Goal: Information Seeking & Learning: Learn about a topic

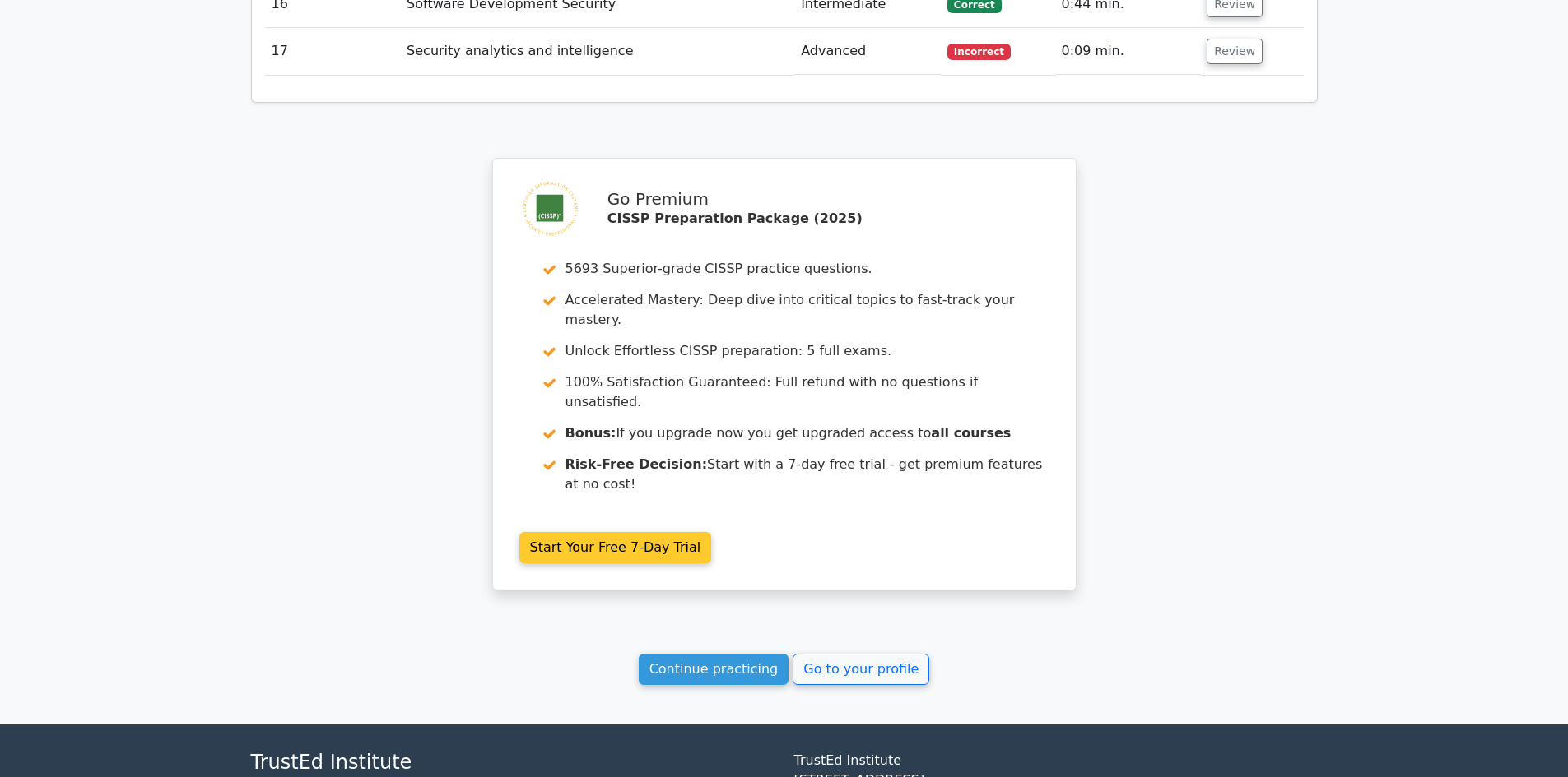
scroll to position [3043, 0]
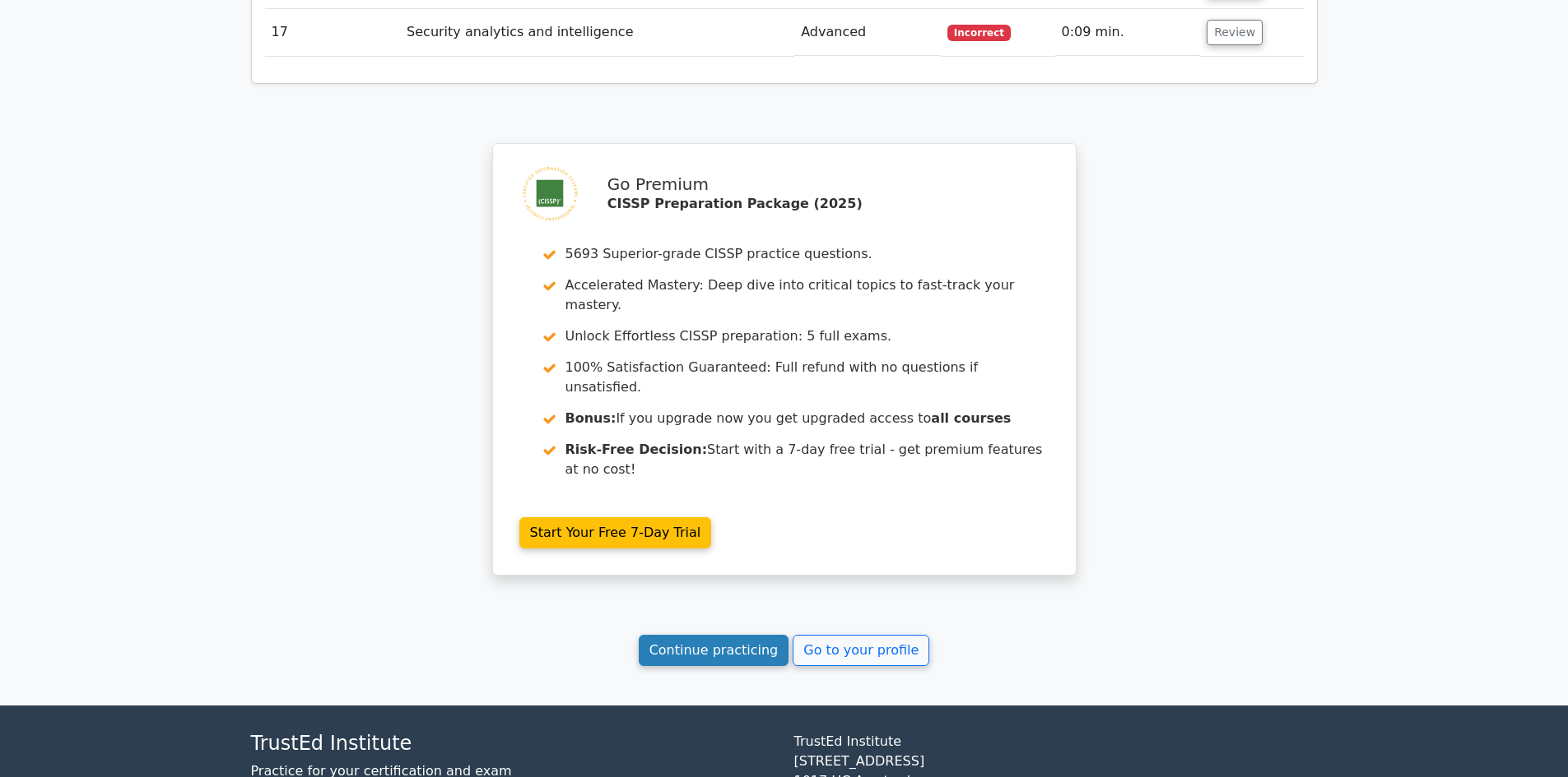
click at [681, 635] on link "Continue practicing" at bounding box center [713, 650] width 150 height 31
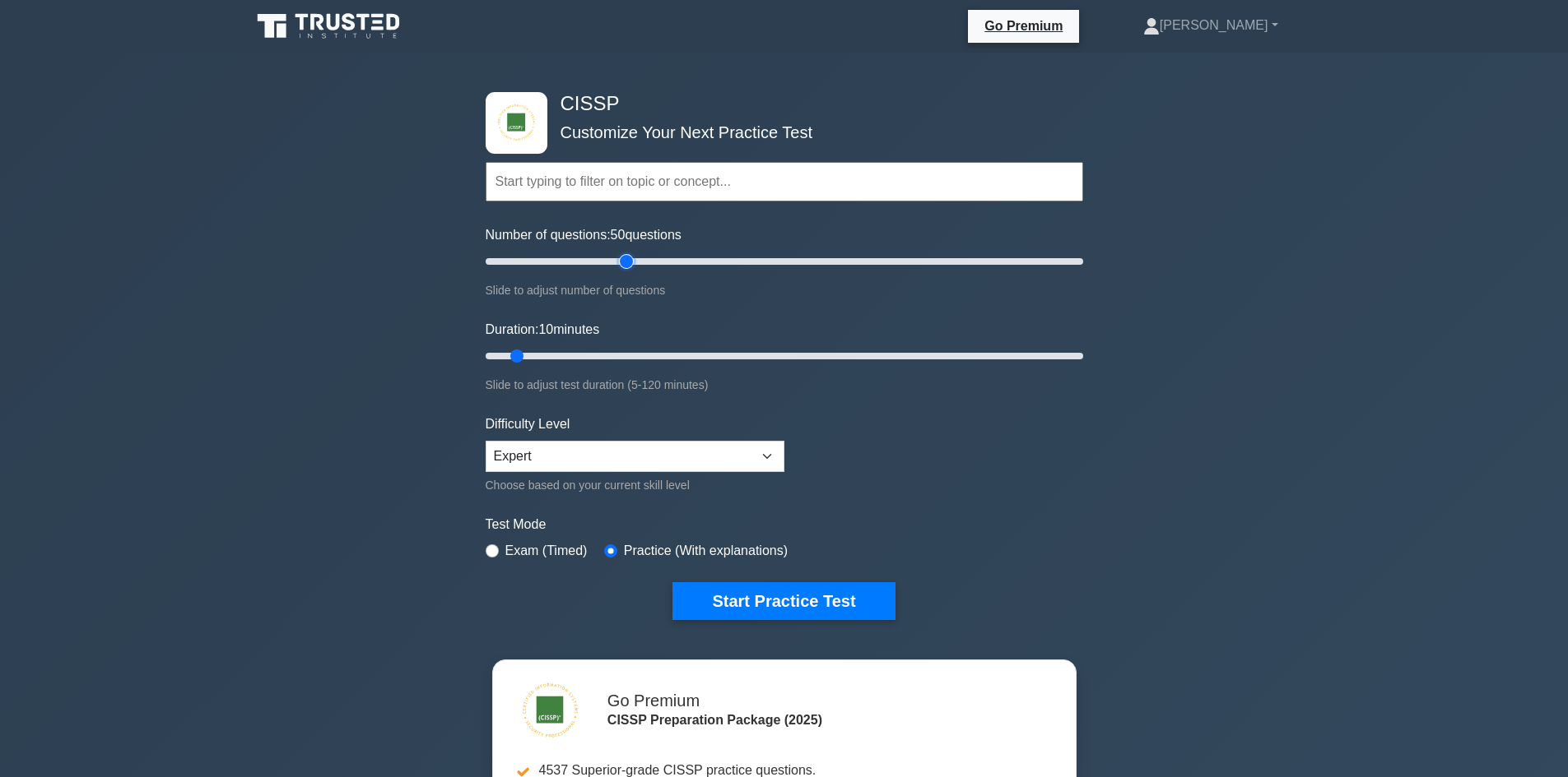
drag, startPoint x: 506, startPoint y: 260, endPoint x: 620, endPoint y: 273, distance: 114.7
type input "50"
click at [631, 264] on input "Number of questions: 50 questions" at bounding box center [784, 261] width 597 height 20
click at [517, 348] on input "Duration: 10 minutes" at bounding box center [784, 356] width 597 height 20
drag, startPoint x: 934, startPoint y: 354, endPoint x: 1426, endPoint y: 375, distance: 492.4
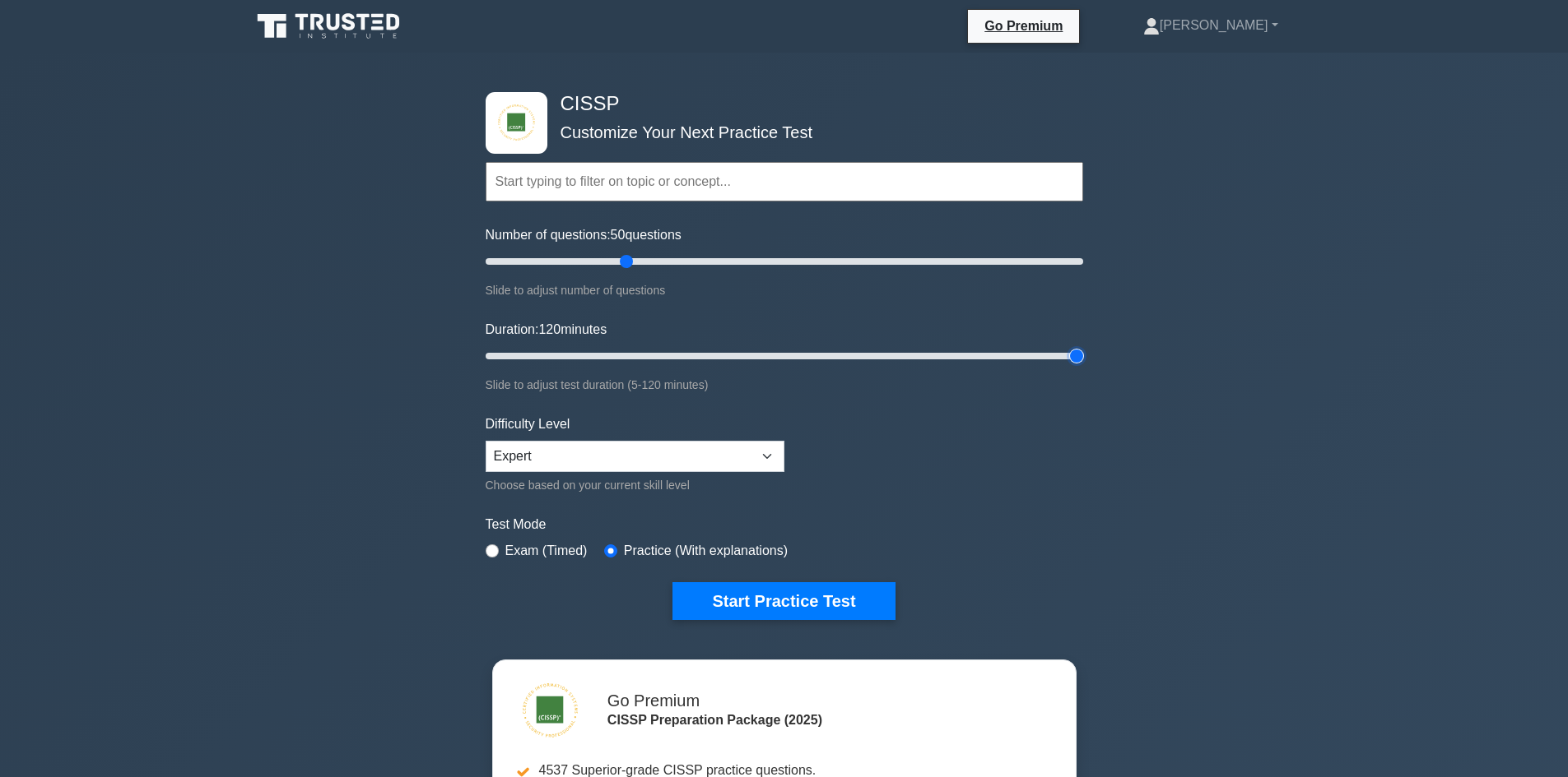
type input "120"
click at [1083, 366] on input "Duration: 120 minutes" at bounding box center [784, 356] width 597 height 20
click at [577, 459] on select "Beginner Intermediate Expert" at bounding box center [635, 456] width 299 height 31
select select "intermediate"
click at [486, 441] on select "Beginner Intermediate Expert" at bounding box center [635, 456] width 299 height 31
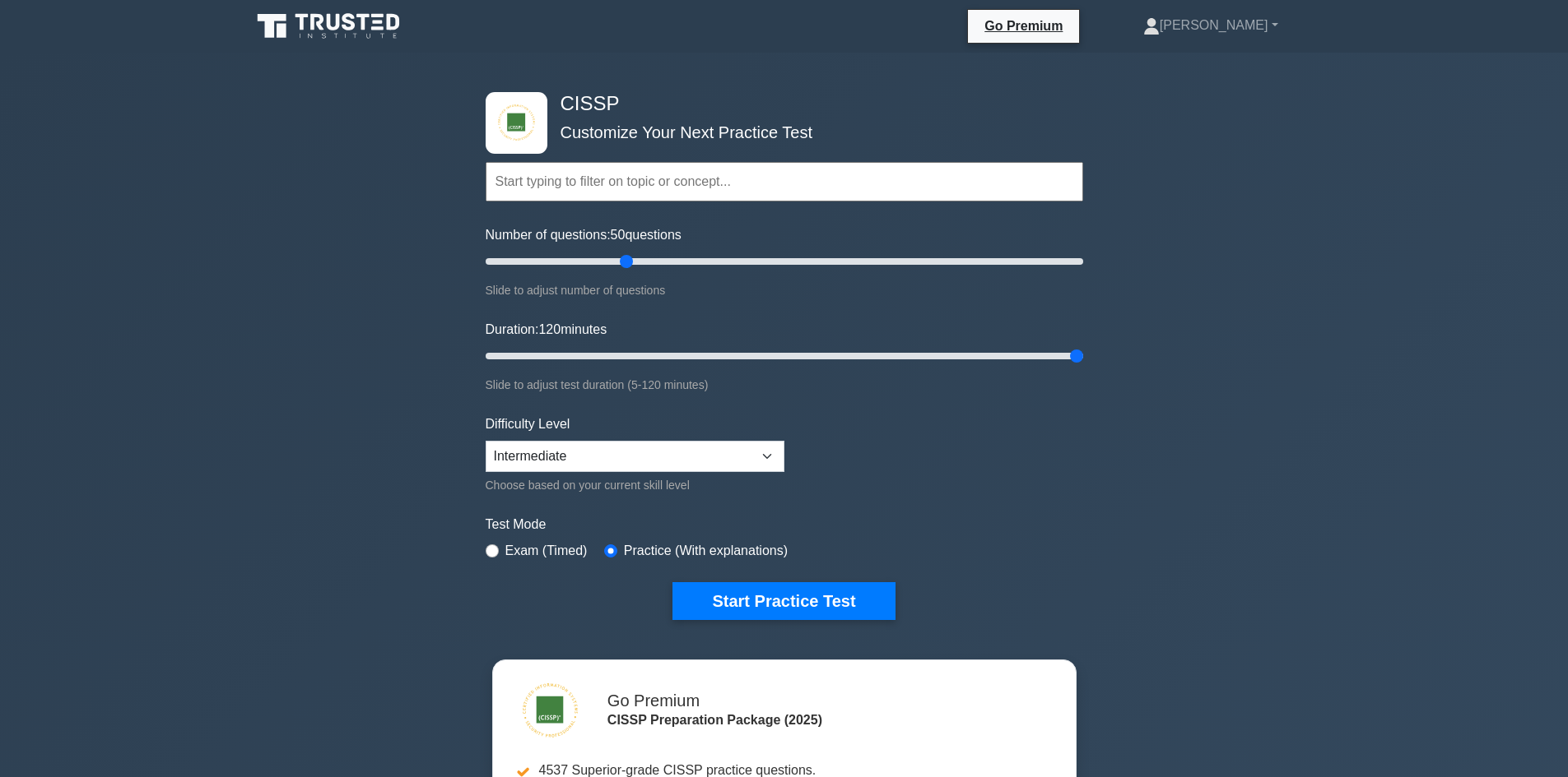
click at [539, 546] on label "Exam (Timed)" at bounding box center [547, 550] width 82 height 20
click at [490, 552] on input "radio" at bounding box center [492, 551] width 13 height 13
radio input "true"
click at [784, 592] on button "Start Practice Test" at bounding box center [784, 601] width 222 height 38
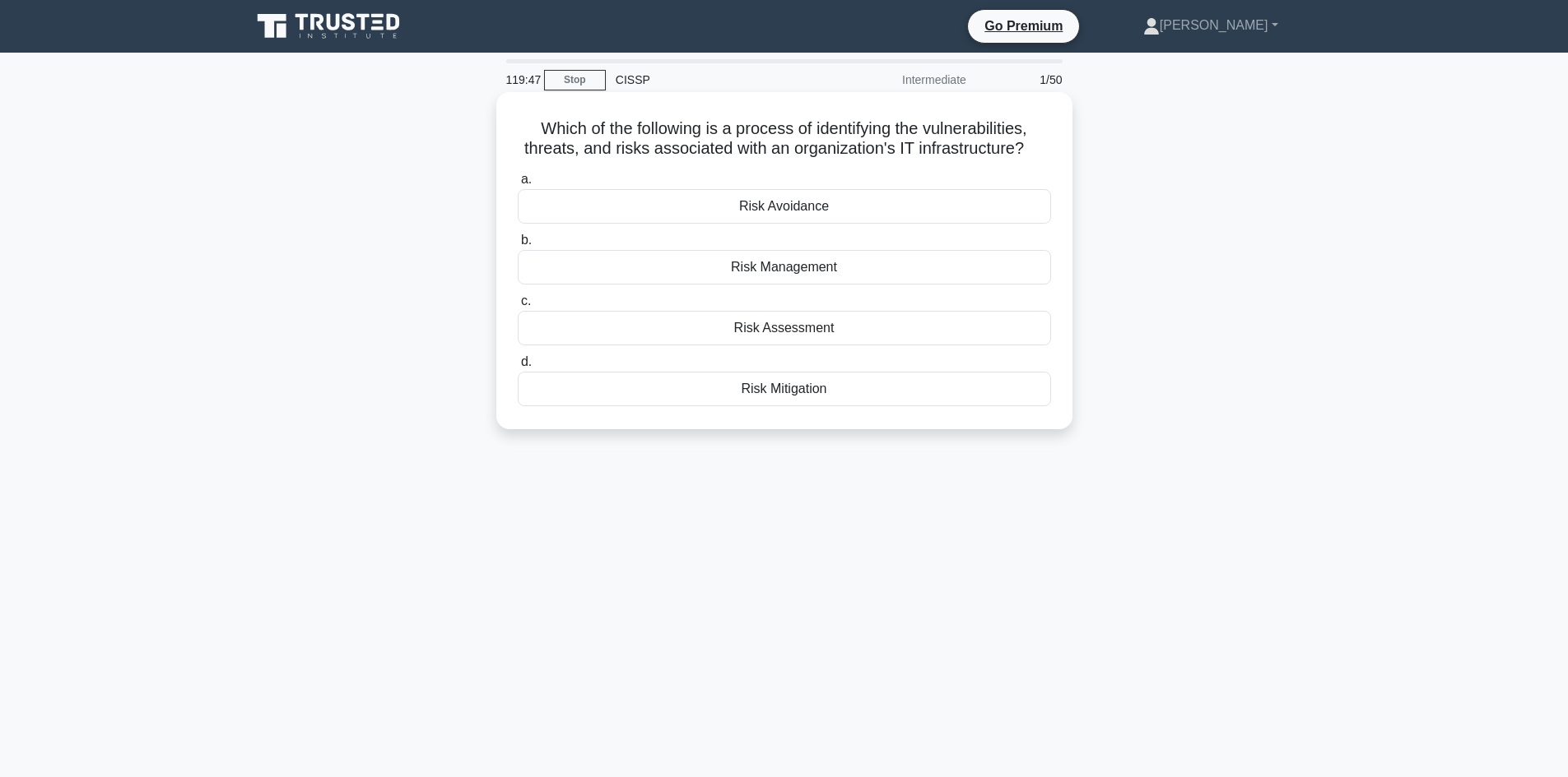
click at [808, 265] on div "Risk Management" at bounding box center [784, 267] width 534 height 35
click at [518, 246] on input "b. Risk Management" at bounding box center [518, 240] width 0 height 10
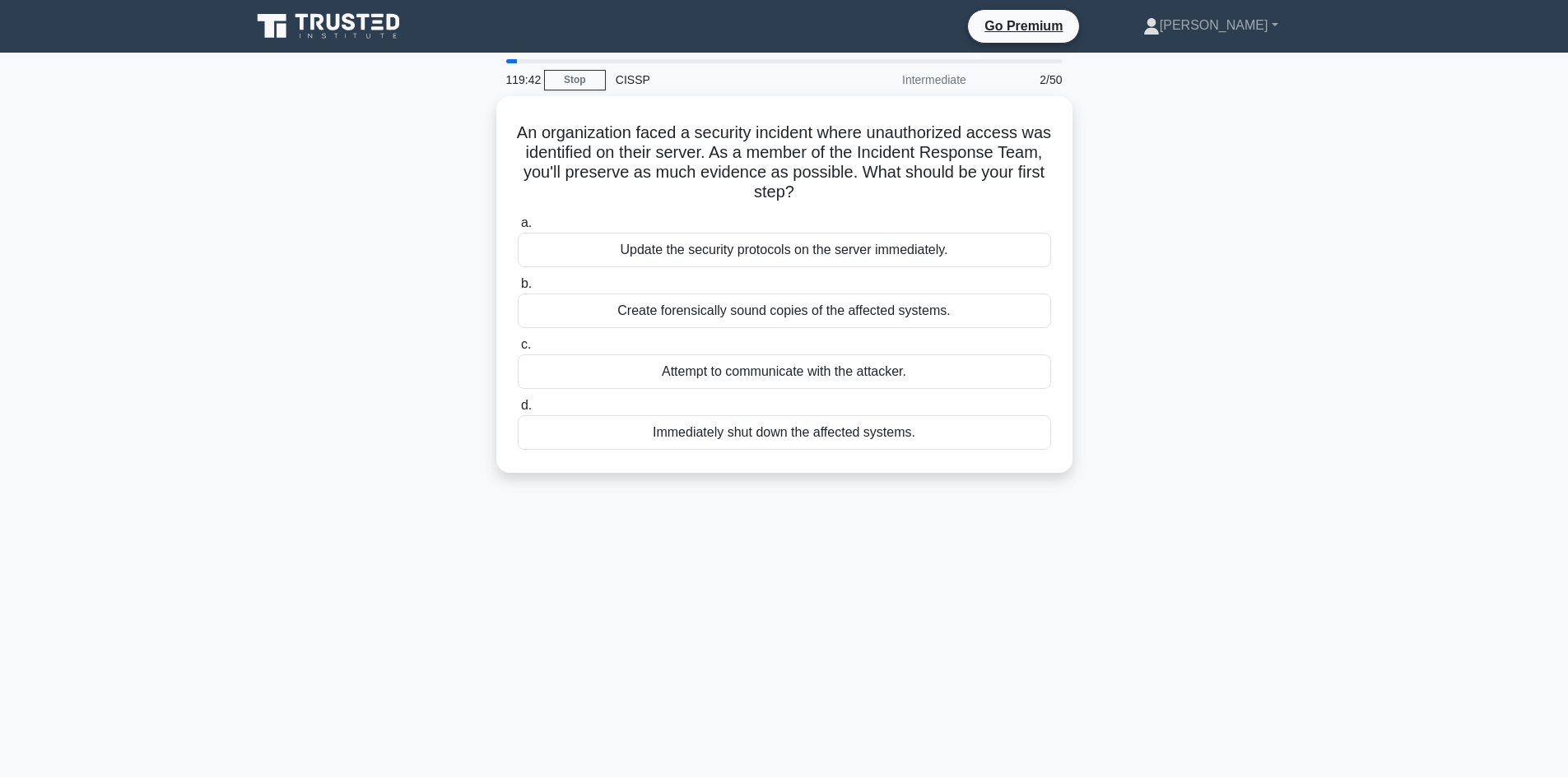
drag, startPoint x: 2218, startPoint y: 114, endPoint x: 2283, endPoint y: 114, distance: 65.0
click at [1567, 114] on html "Go Premium Viren" at bounding box center [784, 444] width 1568 height 888
click at [1262, 358] on div "An organization faced a security incident where unauthorized access was identif…" at bounding box center [784, 294] width 1087 height 396
drag, startPoint x: 1342, startPoint y: 9, endPoint x: 2369, endPoint y: 124, distance: 1033.4
click at [1567, 124] on html "Go Premium Viren" at bounding box center [784, 444] width 1568 height 888
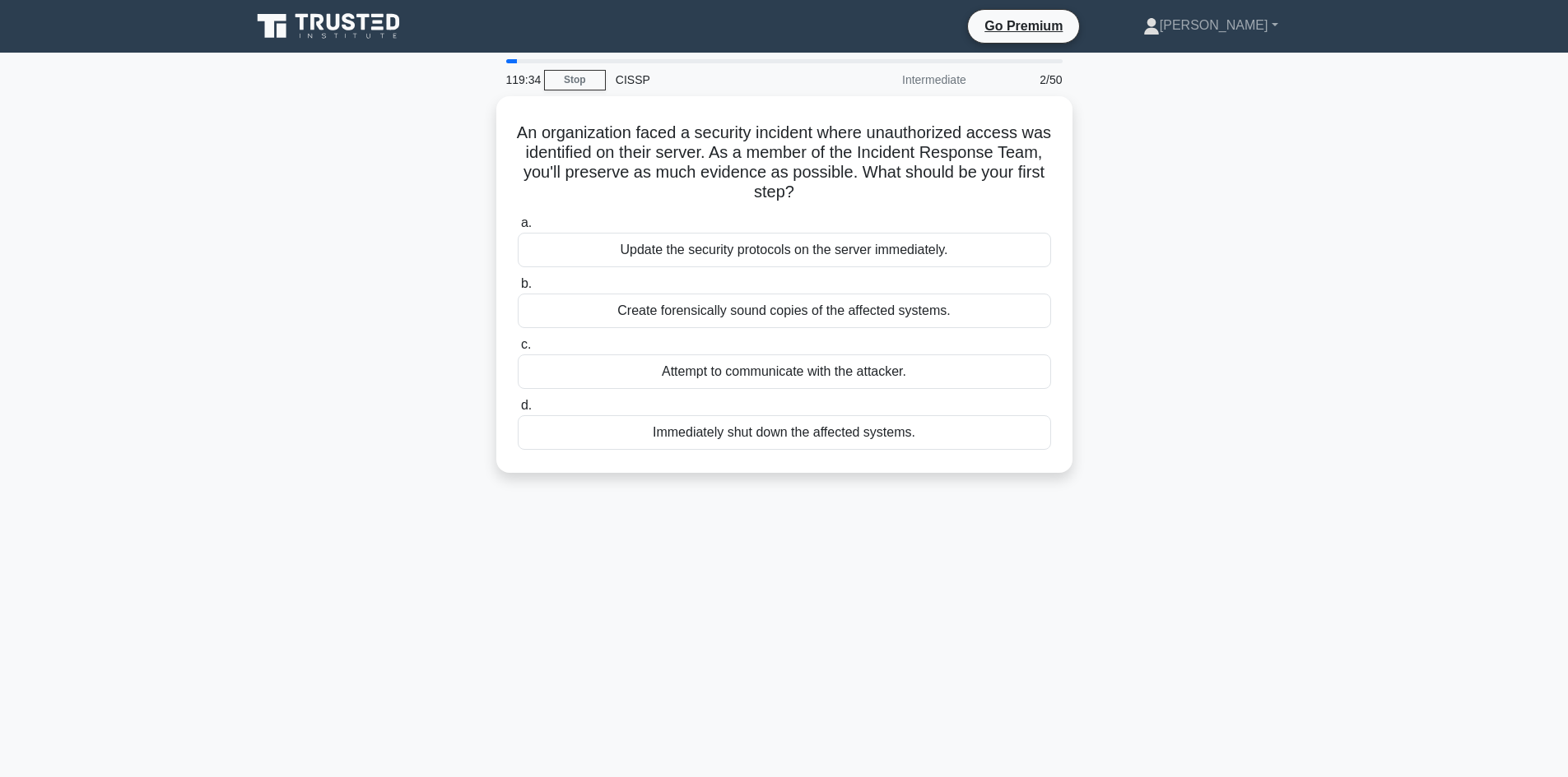
click at [1293, 663] on div "119:34 Stop CISSP Intermediate 2/50 An organization faced a security incident w…" at bounding box center [784, 470] width 1087 height 823
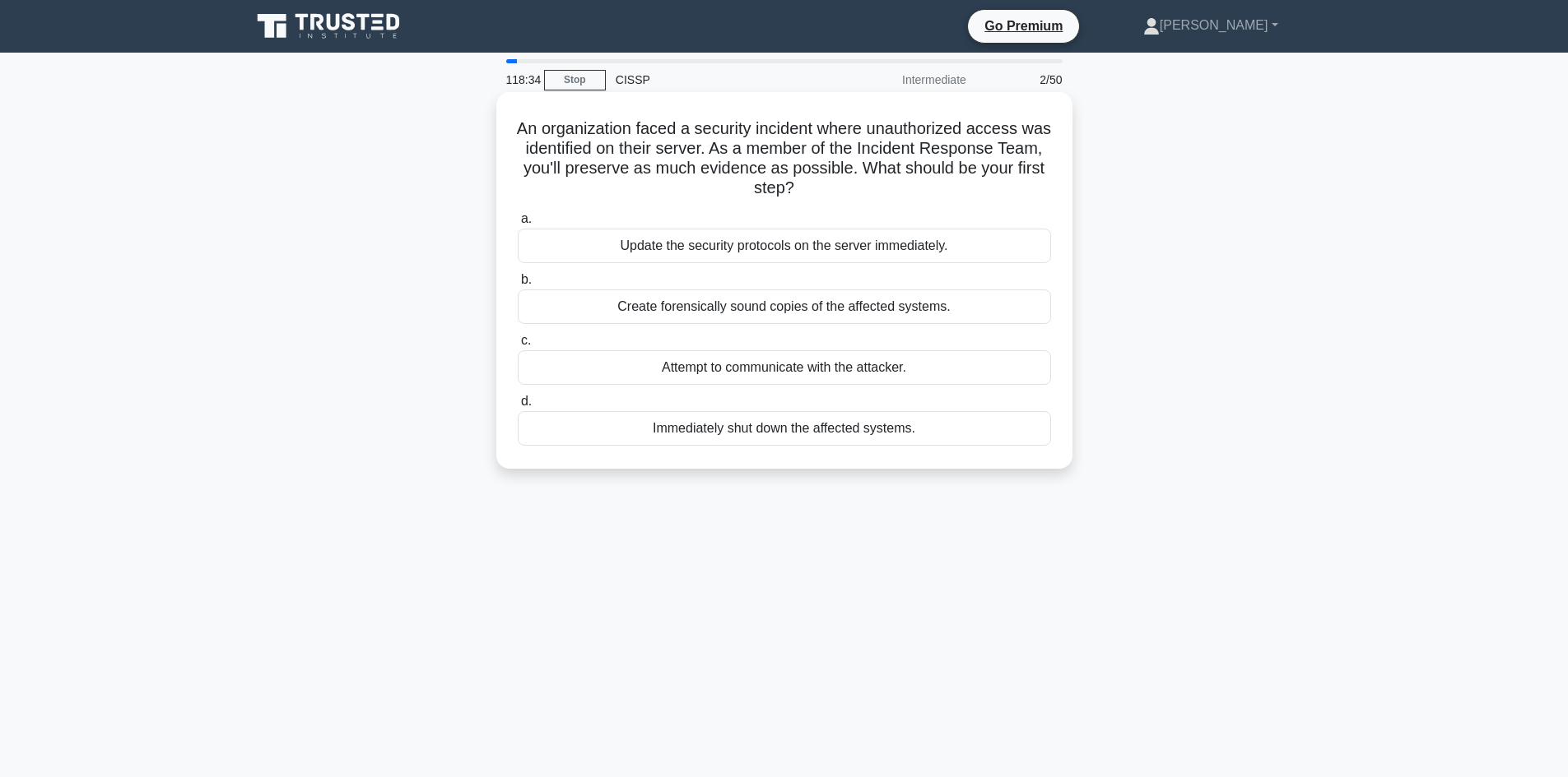
drag, startPoint x: 868, startPoint y: 183, endPoint x: 505, endPoint y: 130, distance: 366.8
click at [505, 130] on div "An organization faced a security incident where unauthorized access was identif…" at bounding box center [784, 280] width 563 height 363
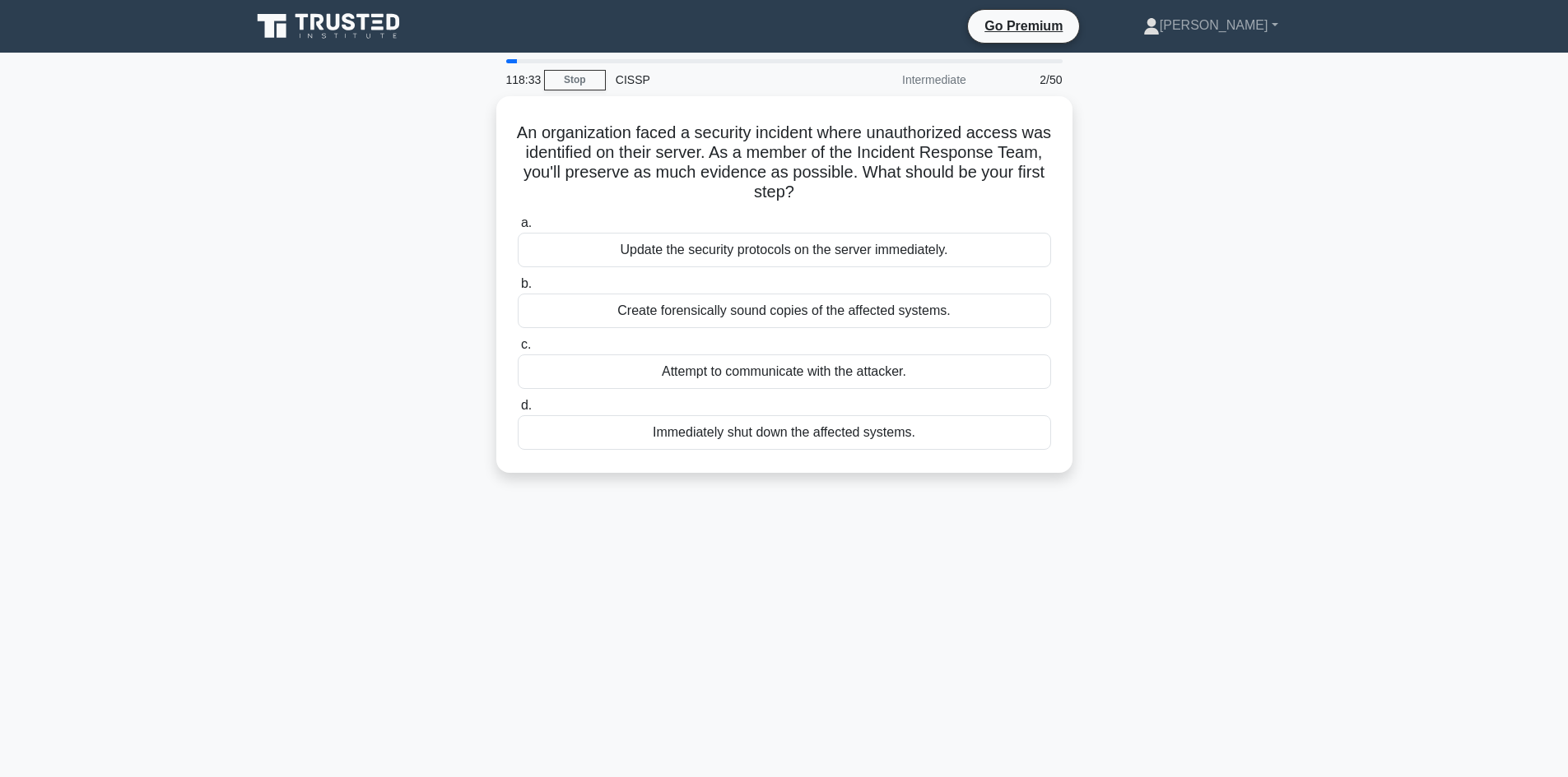
copy h5 "An organization faced a security incident where unauthorized access was identif…"
click at [1182, 667] on div "118:24 Stop CISSP Intermediate 2/50 An organization faced a security incident w…" at bounding box center [784, 470] width 1087 height 823
drag, startPoint x: 1211, startPoint y: 652, endPoint x: 277, endPoint y: 110, distance: 1079.9
click at [277, 110] on div "118:22 Stop CISSP Intermediate 2/50 An organization faced a security incident w…" at bounding box center [784, 470] width 1087 height 823
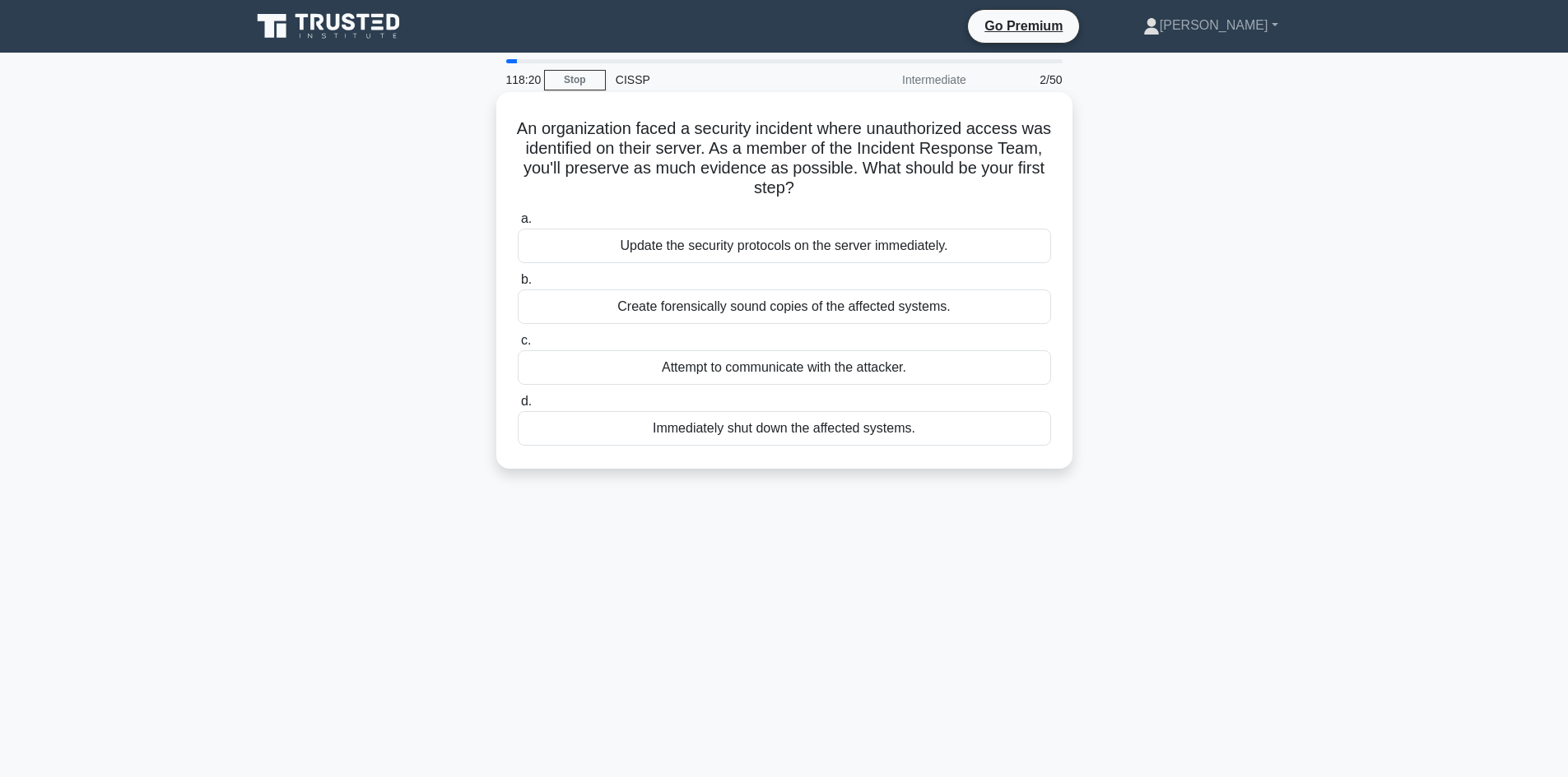
copy div "An organization faced a security incident where unauthorized access was identif…"
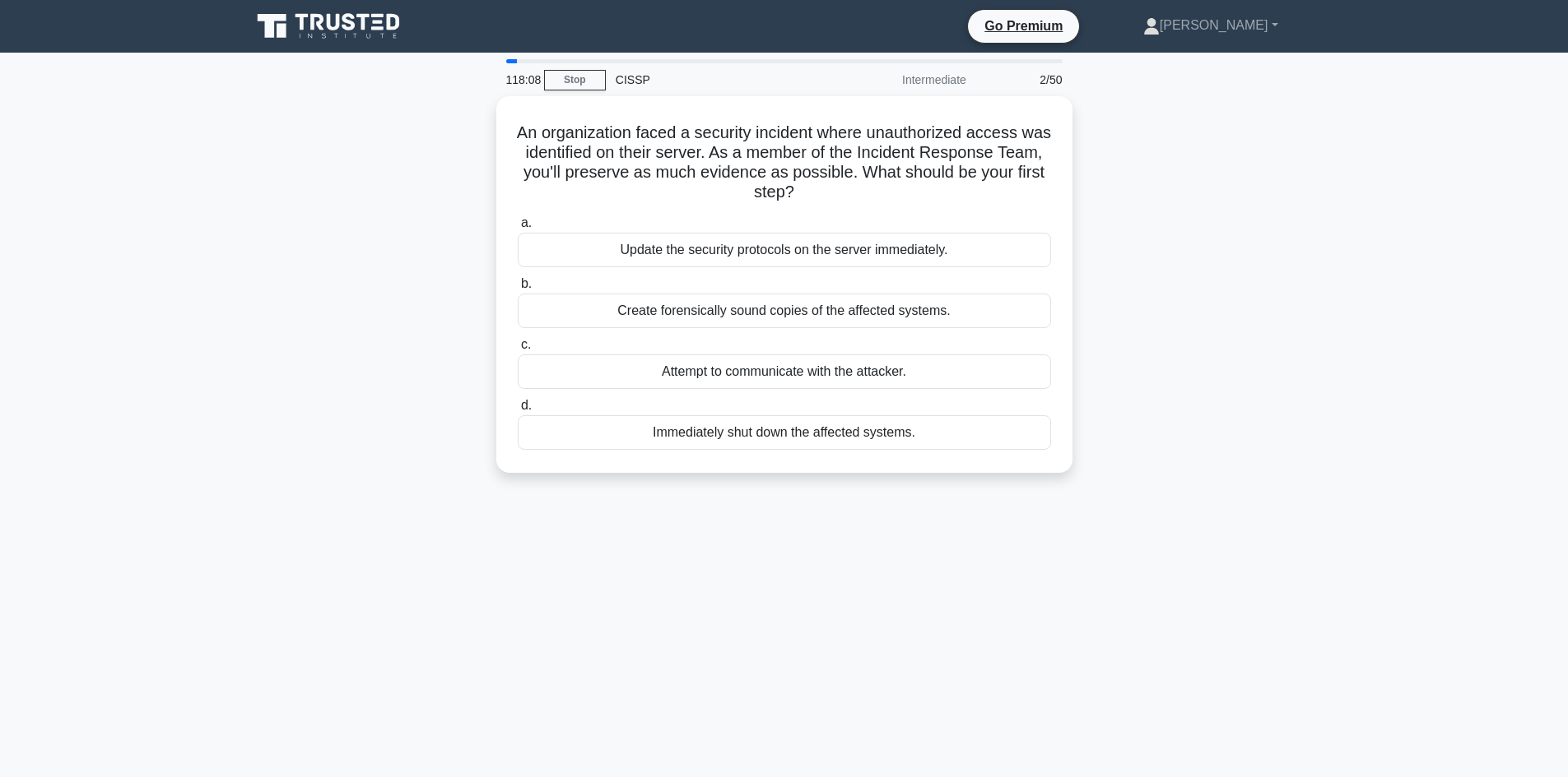
click at [789, 613] on div "118:08 Stop CISSP Intermediate 2/50 An organization faced a security incident w…" at bounding box center [784, 470] width 1087 height 823
click at [788, 613] on div "118:07 Stop CISSP Intermediate 2/50 An organization faced a security incident w…" at bounding box center [784, 470] width 1087 height 823
click at [1001, 608] on div "118:04 Stop CISSP Intermediate 2/50 An organization faced a security incident w…" at bounding box center [784, 470] width 1087 height 823
click at [1259, 601] on div "117:46 Stop CISSP Intermediate 2/50 An organization faced a security incident w…" at bounding box center [784, 470] width 1087 height 823
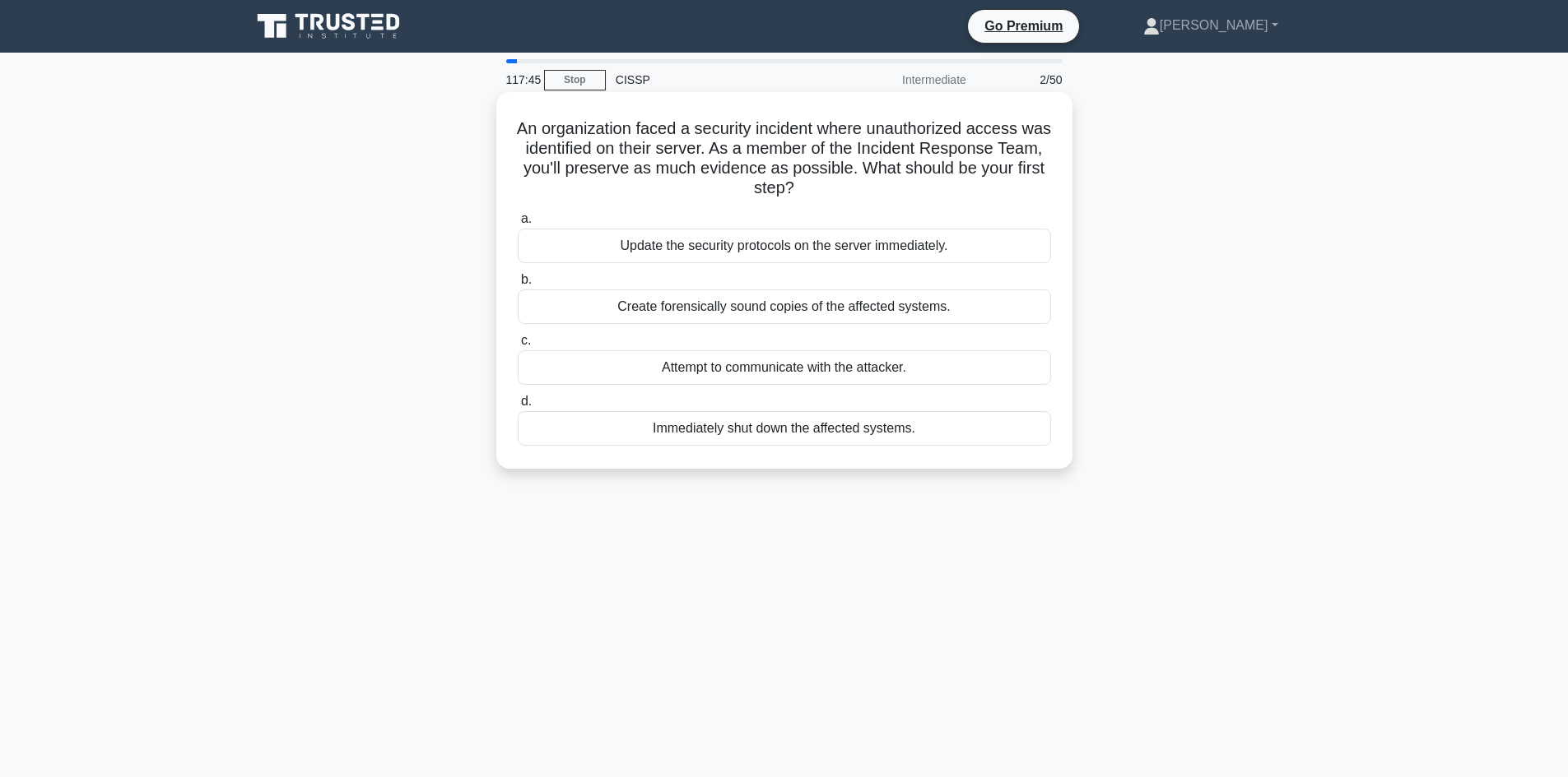
click at [888, 306] on div "Create forensically sound copies of the affected systems." at bounding box center [784, 306] width 534 height 35
click at [518, 286] on input "b. Create forensically sound copies of the affected systems." at bounding box center [518, 279] width 0 height 10
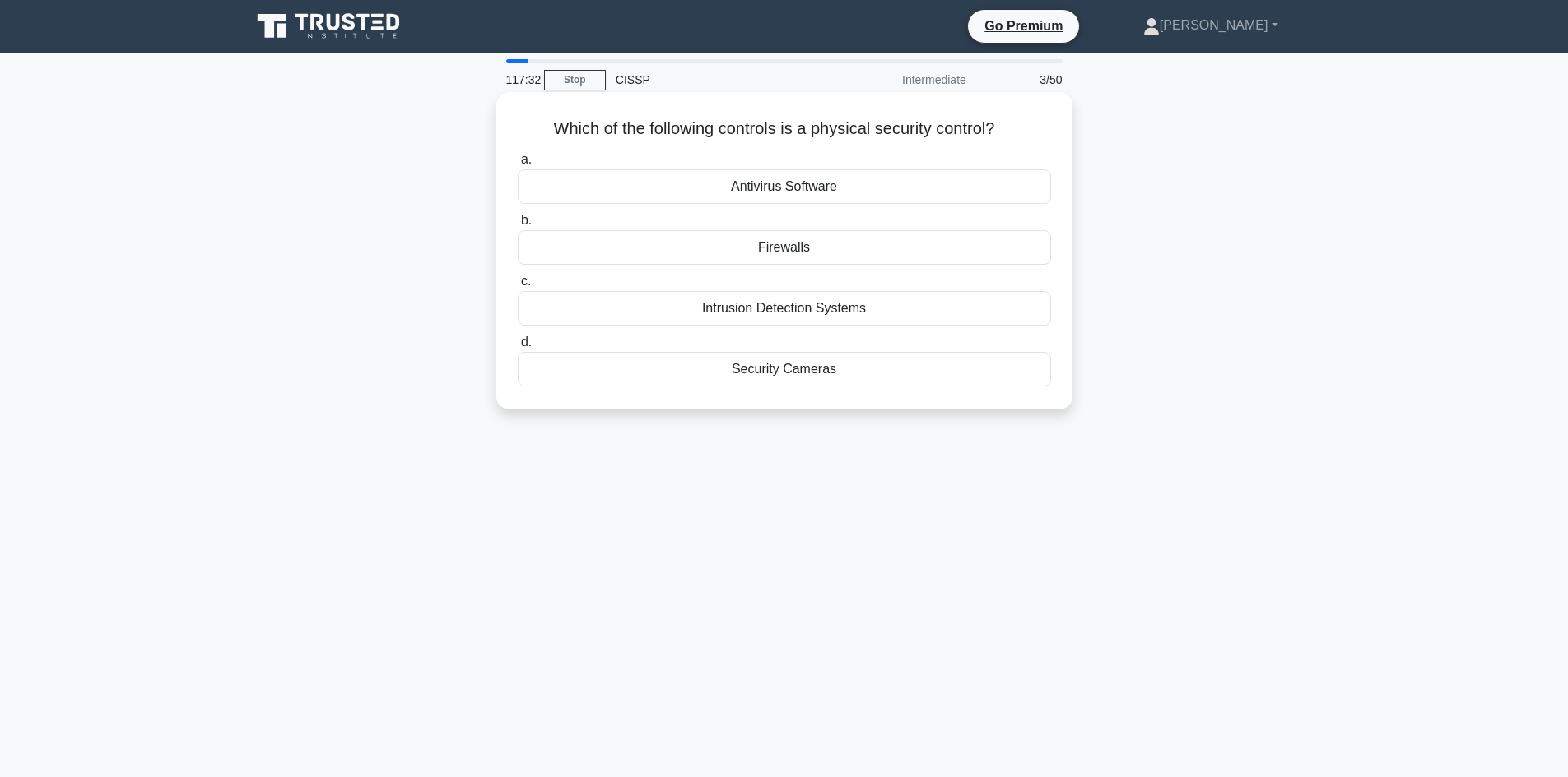
click at [878, 368] on div "Security Cameras" at bounding box center [784, 369] width 534 height 35
click at [518, 348] on input "d. Security Cameras" at bounding box center [518, 342] width 0 height 10
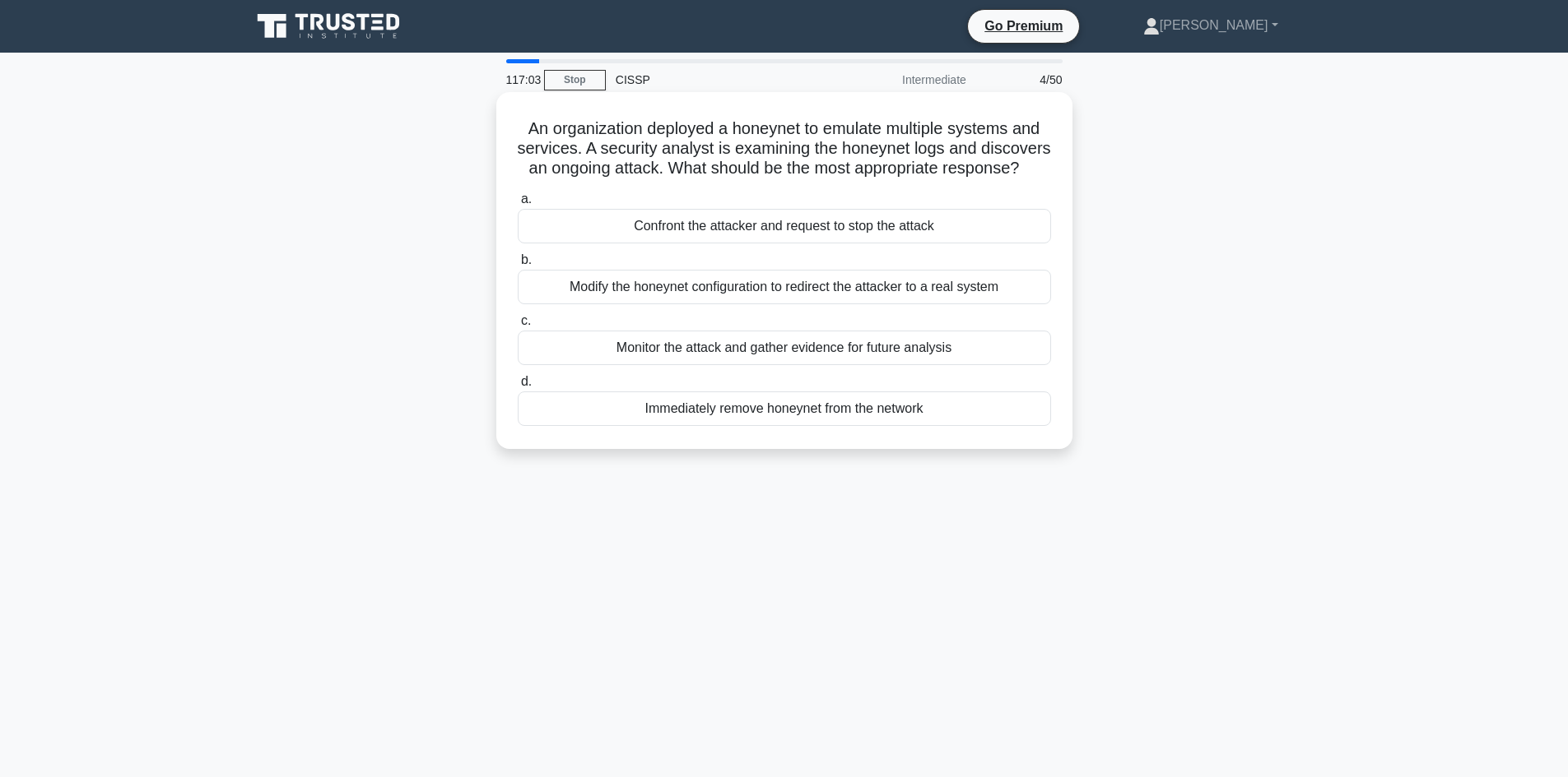
click at [773, 365] on div "Monitor the attack and gather evidence for future analysis" at bounding box center [784, 347] width 534 height 35
click at [518, 327] on input "c. Monitor the attack and gather evidence for future analysis" at bounding box center [518, 320] width 0 height 10
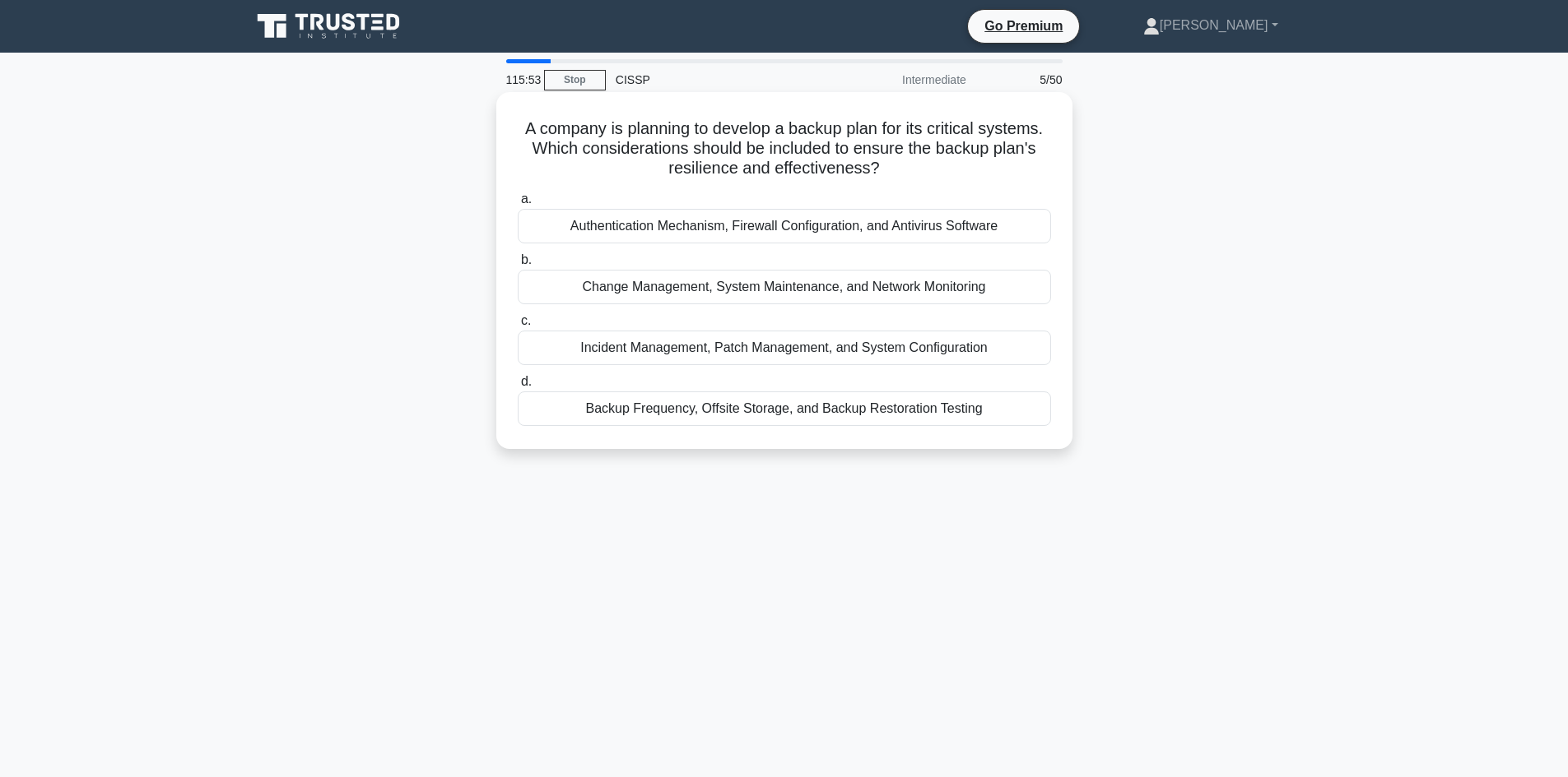
click at [918, 409] on div "Backup Frequency, Offsite Storage, and Backup Restoration Testing" at bounding box center [784, 408] width 534 height 35
click at [518, 388] on input "d. Backup Frequency, Offsite Storage, and Backup Restoration Testing" at bounding box center [518, 381] width 0 height 10
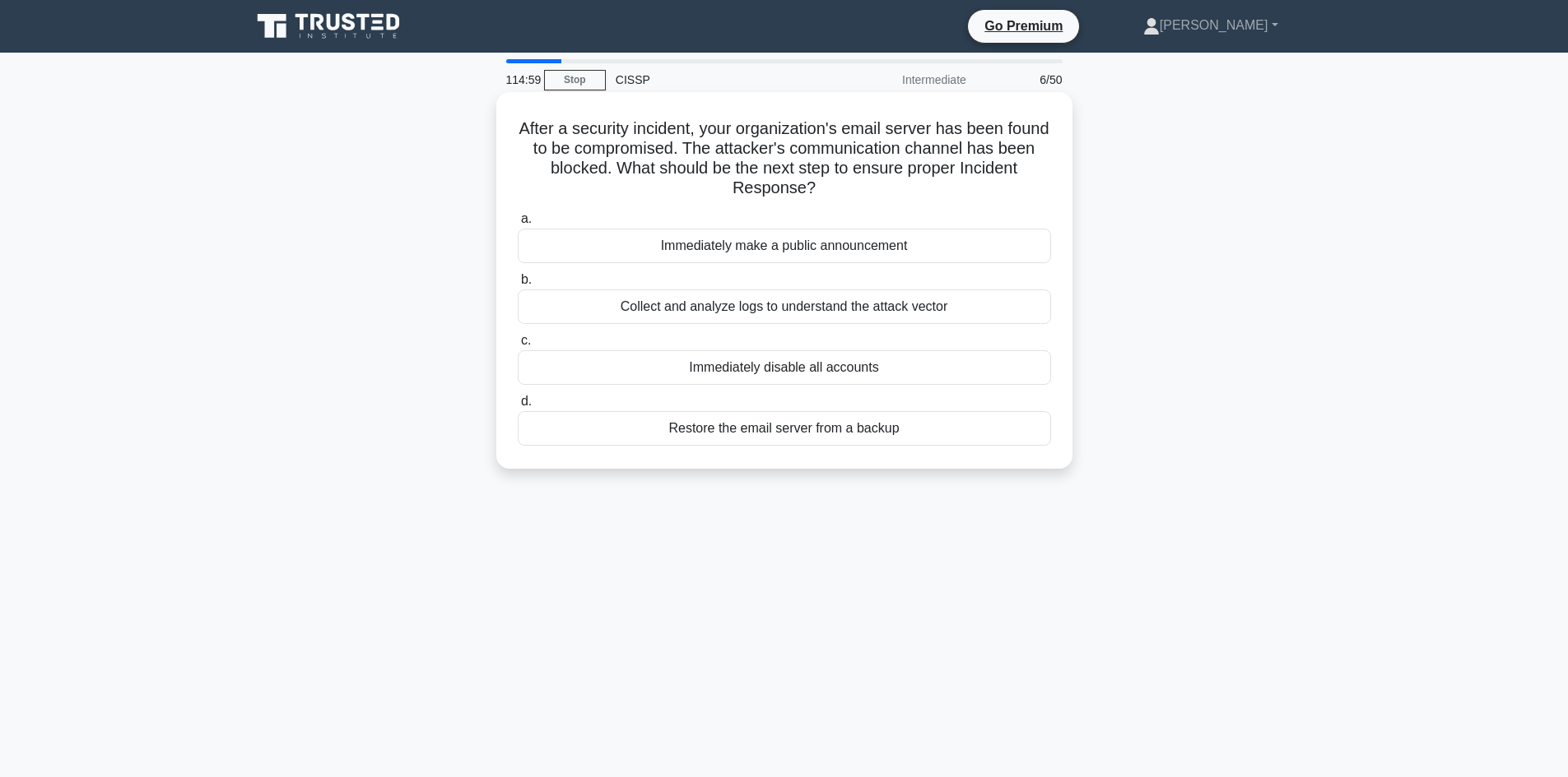
click at [866, 307] on div "Collect and analyze logs to understand the attack vector" at bounding box center [784, 306] width 534 height 35
click at [518, 286] on input "b. Collect and analyze logs to understand the attack vector" at bounding box center [518, 279] width 0 height 10
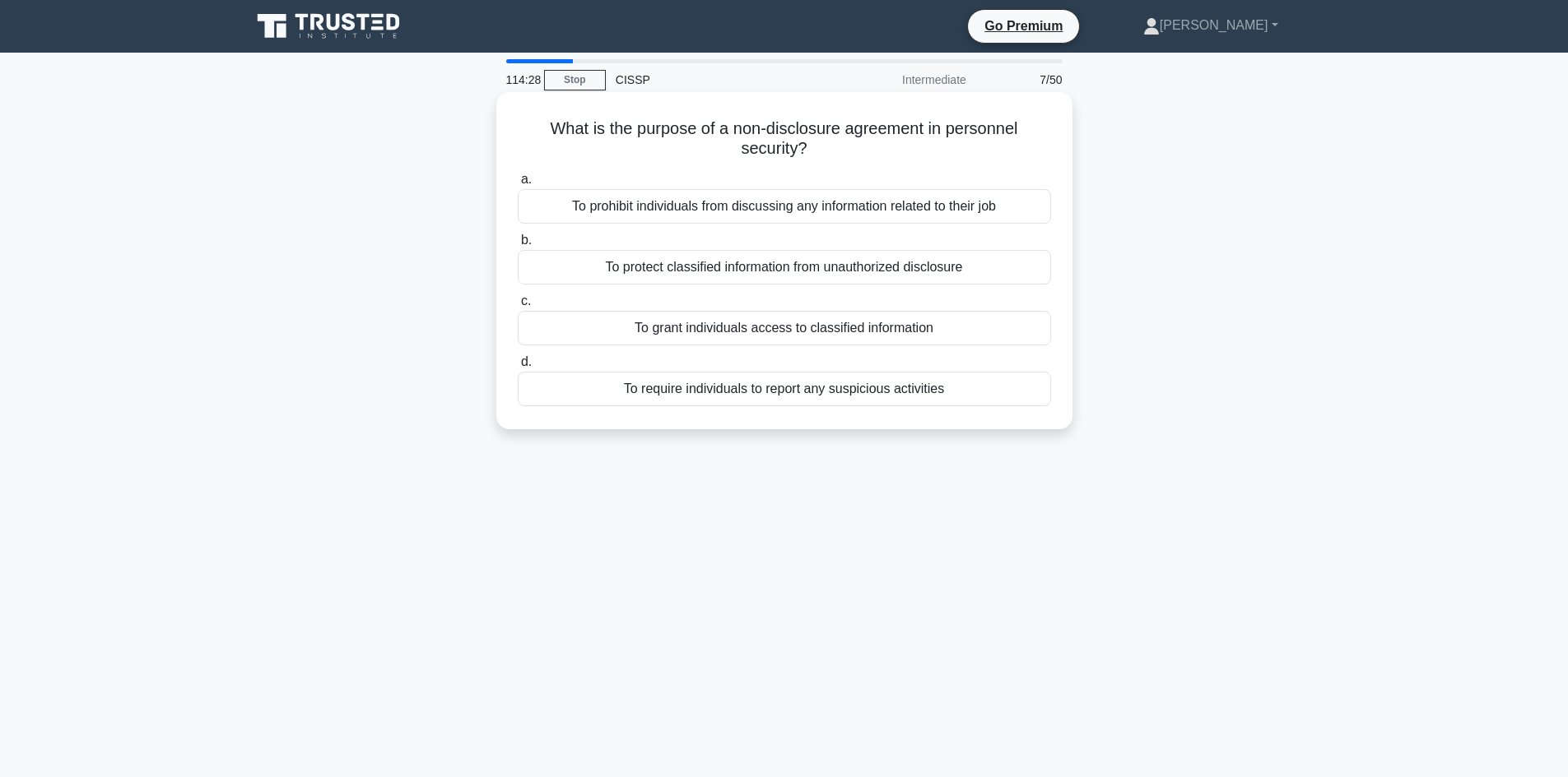
drag, startPoint x: 1195, startPoint y: 459, endPoint x: 495, endPoint y: 103, distance: 785.3
click at [495, 103] on div "114:28 Stop CISSP Intermediate 7/50 What is the purpose of a non-disclosure agr…" at bounding box center [784, 470] width 1087 height 823
click at [496, 103] on div "What is the purpose of a non-disclosure agreement in personnel security? .spinn…" at bounding box center [784, 261] width 576 height 337
drag, startPoint x: 1030, startPoint y: 440, endPoint x: 540, endPoint y: 122, distance: 584.1
click at [540, 122] on div "112:00 Stop CISSP Intermediate 7/50 What is the purpose of a non-disclosure agr…" at bounding box center [784, 470] width 1087 height 823
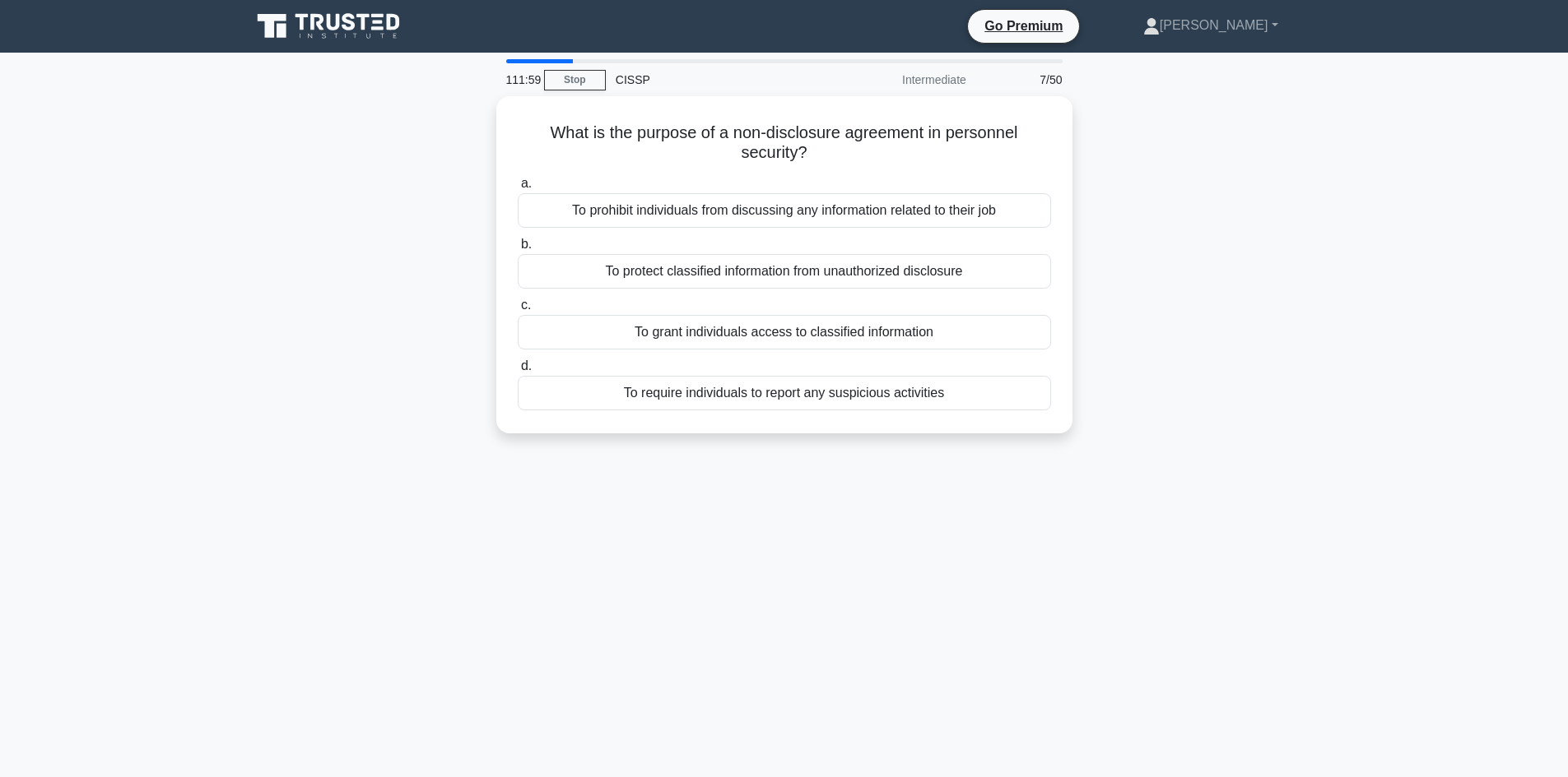
copy div "What is the purpose of a non-disclosure agreement in personnel security? .spinn…"
click at [783, 557] on div "111:54 Stop CISSP Intermediate 7/50 What is the purpose of a non-disclosure agr…" at bounding box center [784, 470] width 1087 height 823
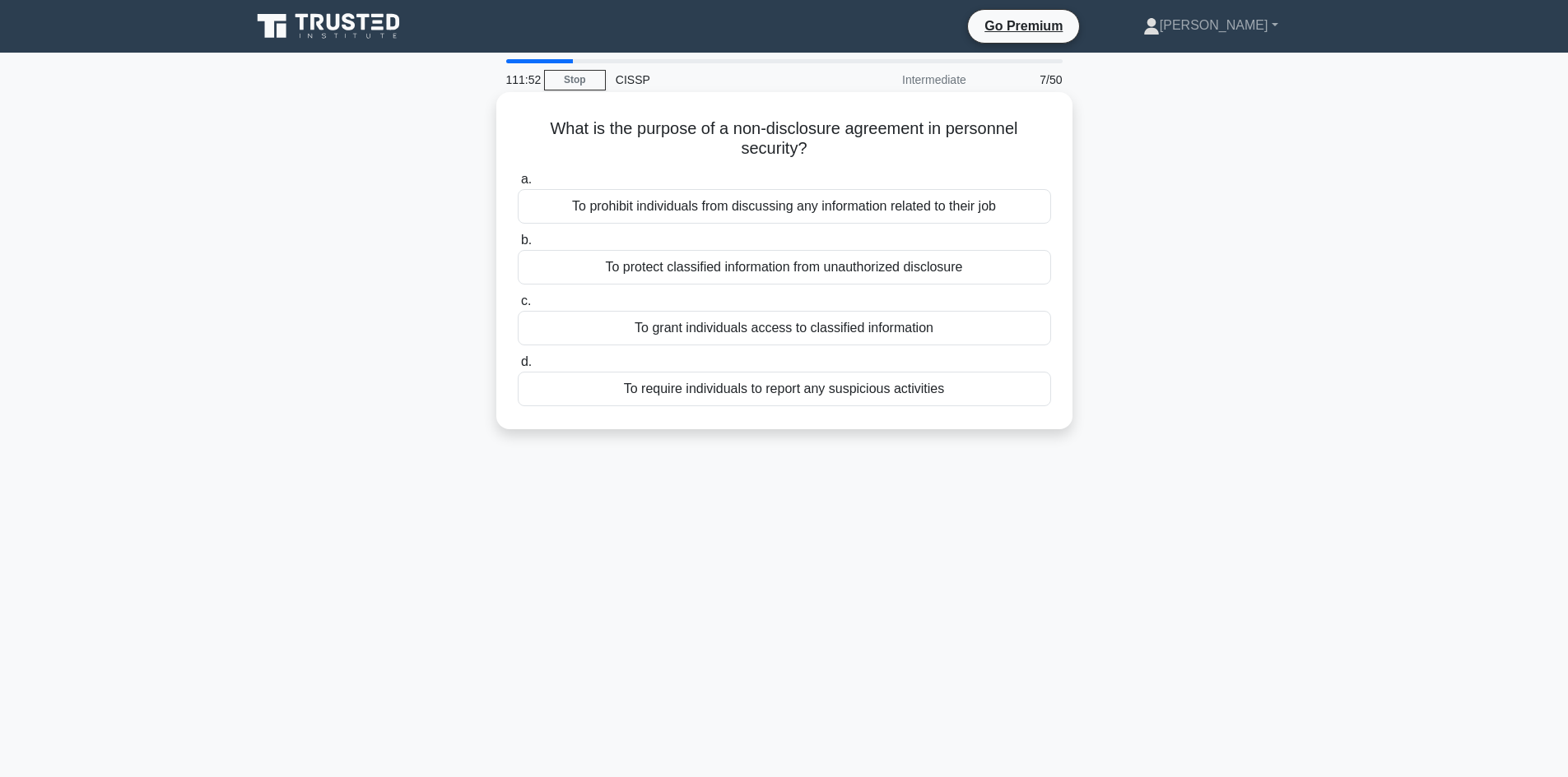
click at [826, 265] on div "To protect classified information from unauthorized disclosure" at bounding box center [784, 267] width 534 height 35
click at [518, 246] on input "b. To protect classified information from unauthorized disclosure" at bounding box center [518, 240] width 0 height 10
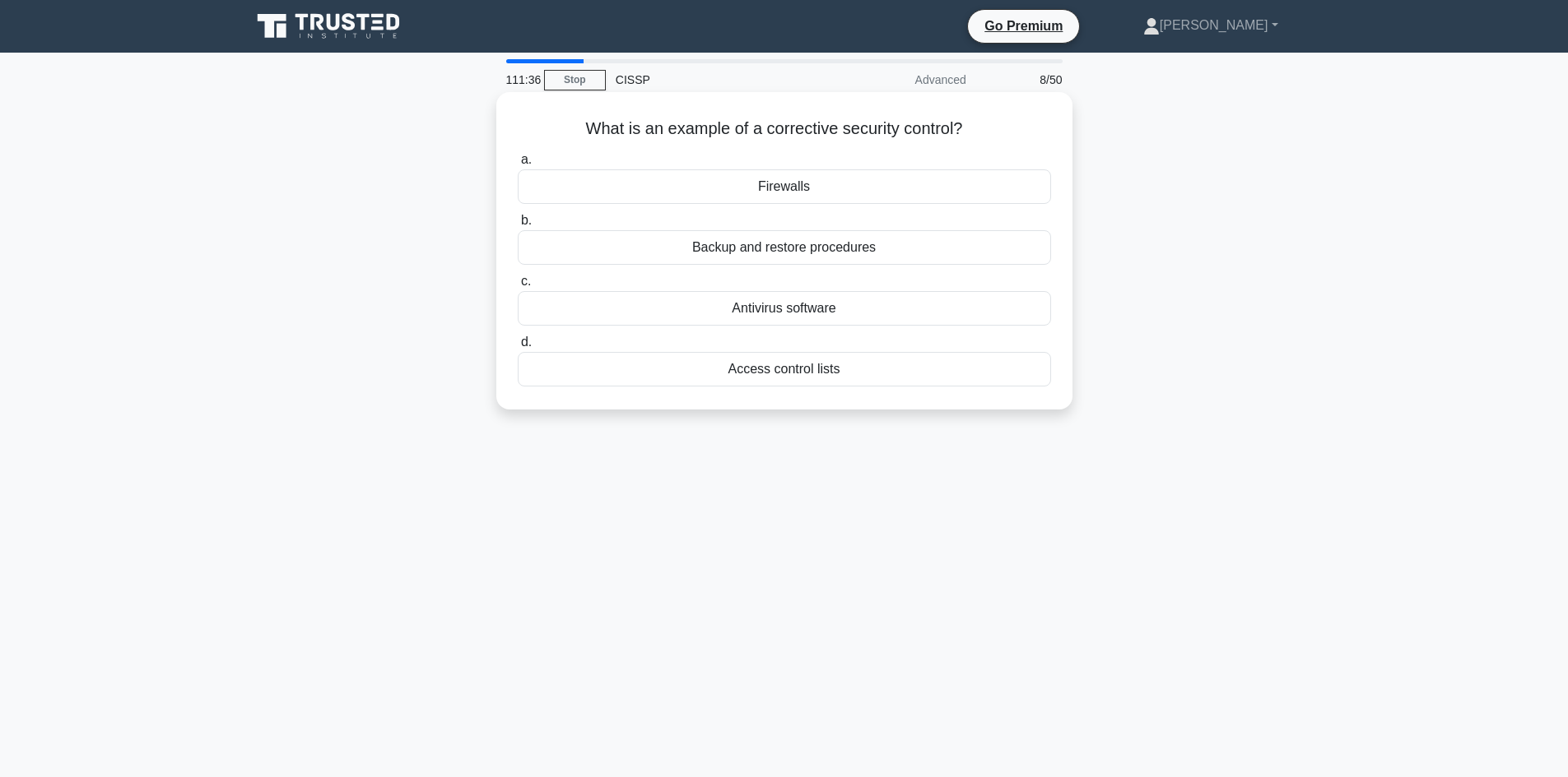
drag, startPoint x: 1073, startPoint y: 428, endPoint x: 570, endPoint y: 136, distance: 581.6
click at [570, 136] on div "What is an example of a corrective security control? .spinner_0XTQ{transform-or…" at bounding box center [784, 264] width 1087 height 337
copy div "What is an example of a corrective security control? .spinner_0XTQ{transform-or…"
click at [1314, 628] on div "111:27 Stop CISSP Advanced 8/50 What is an example of a corrective security con…" at bounding box center [784, 470] width 1087 height 823
click at [844, 248] on div "Backup and restore procedures" at bounding box center [784, 247] width 534 height 35
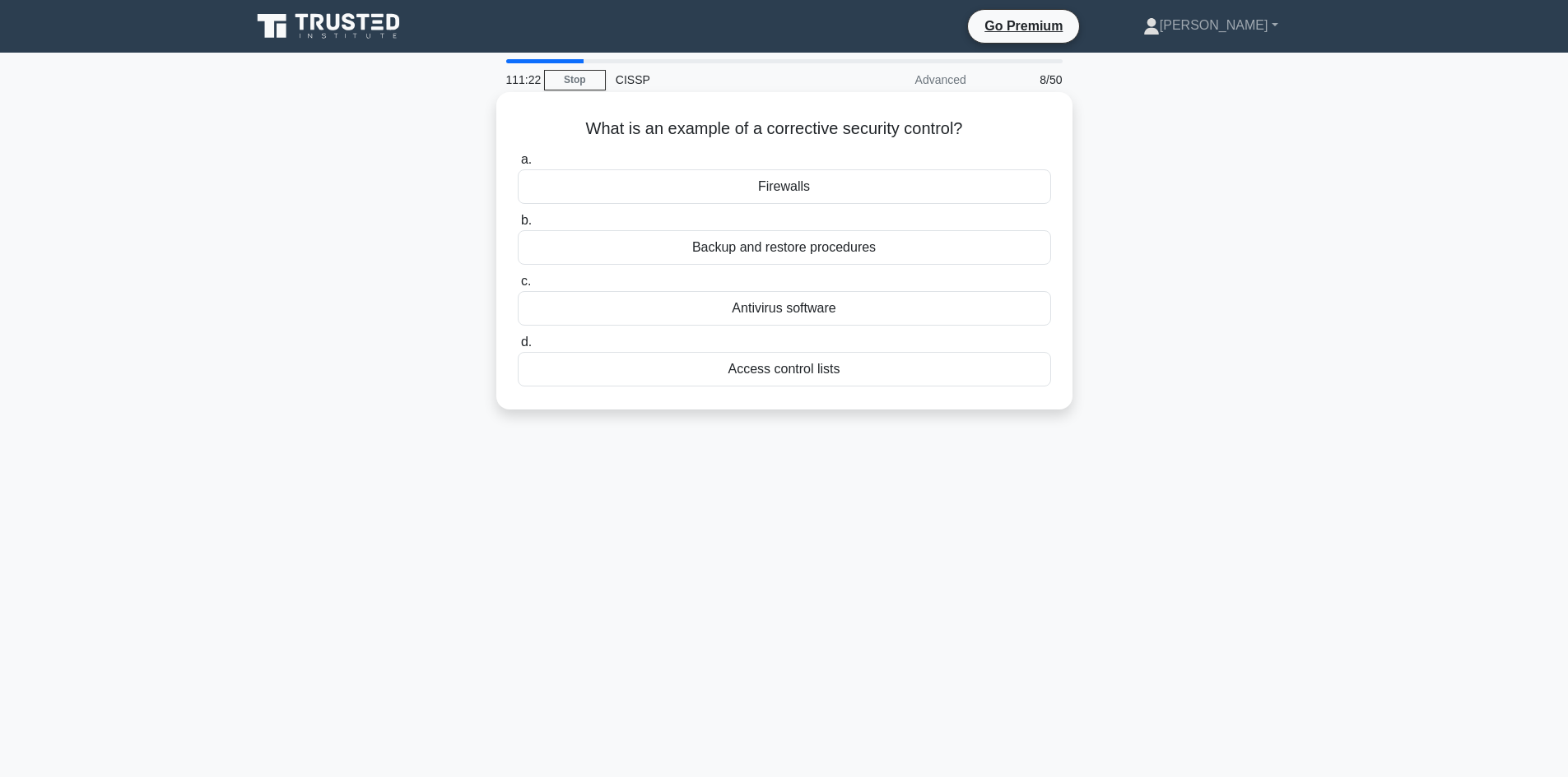
click at [518, 226] on input "b. Backup and restore procedures" at bounding box center [518, 220] width 0 height 10
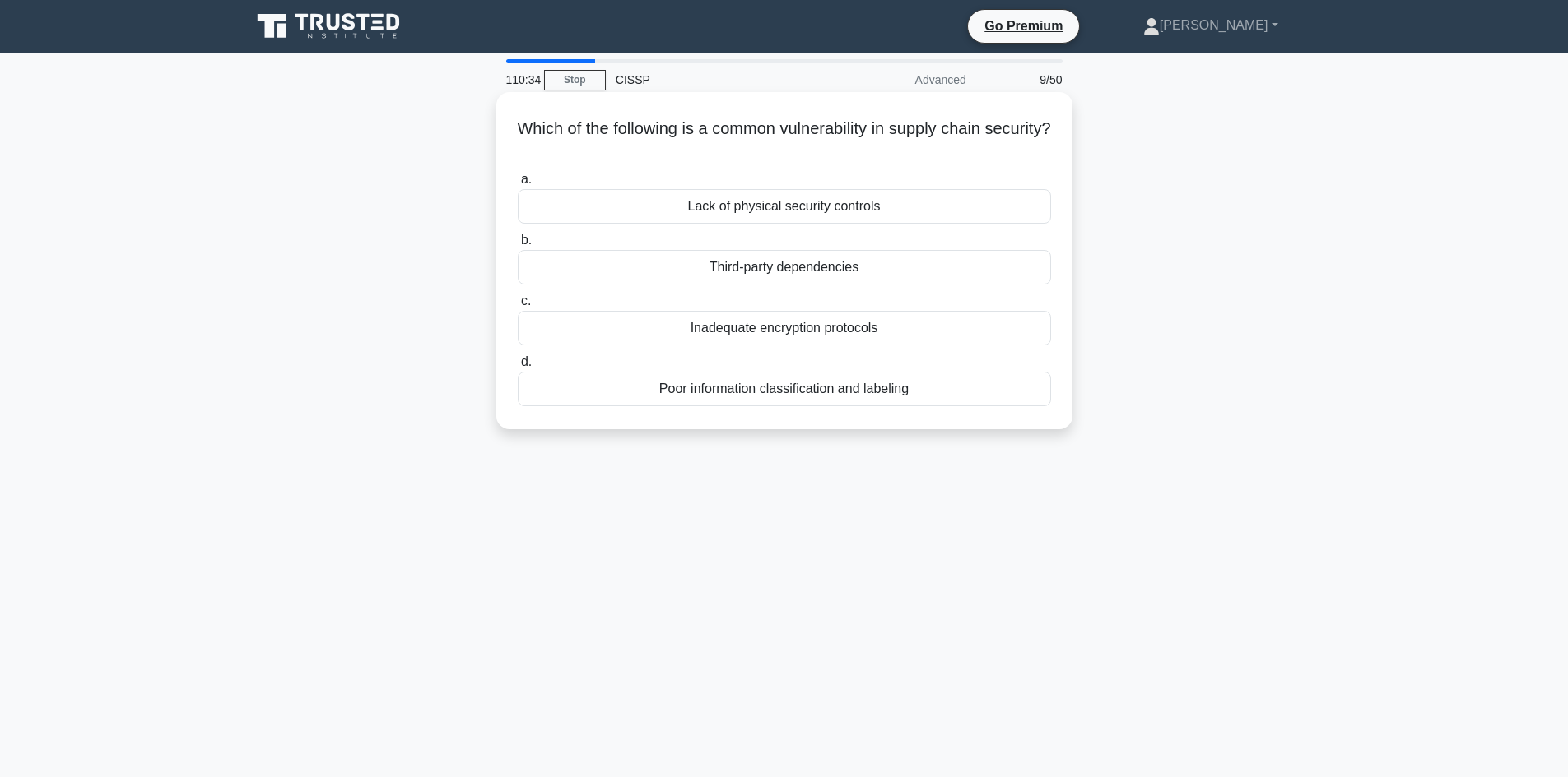
click at [764, 209] on div "Lack of physical security controls" at bounding box center [784, 206] width 534 height 35
click at [518, 185] on input "a. Lack of physical security controls" at bounding box center [518, 179] width 0 height 10
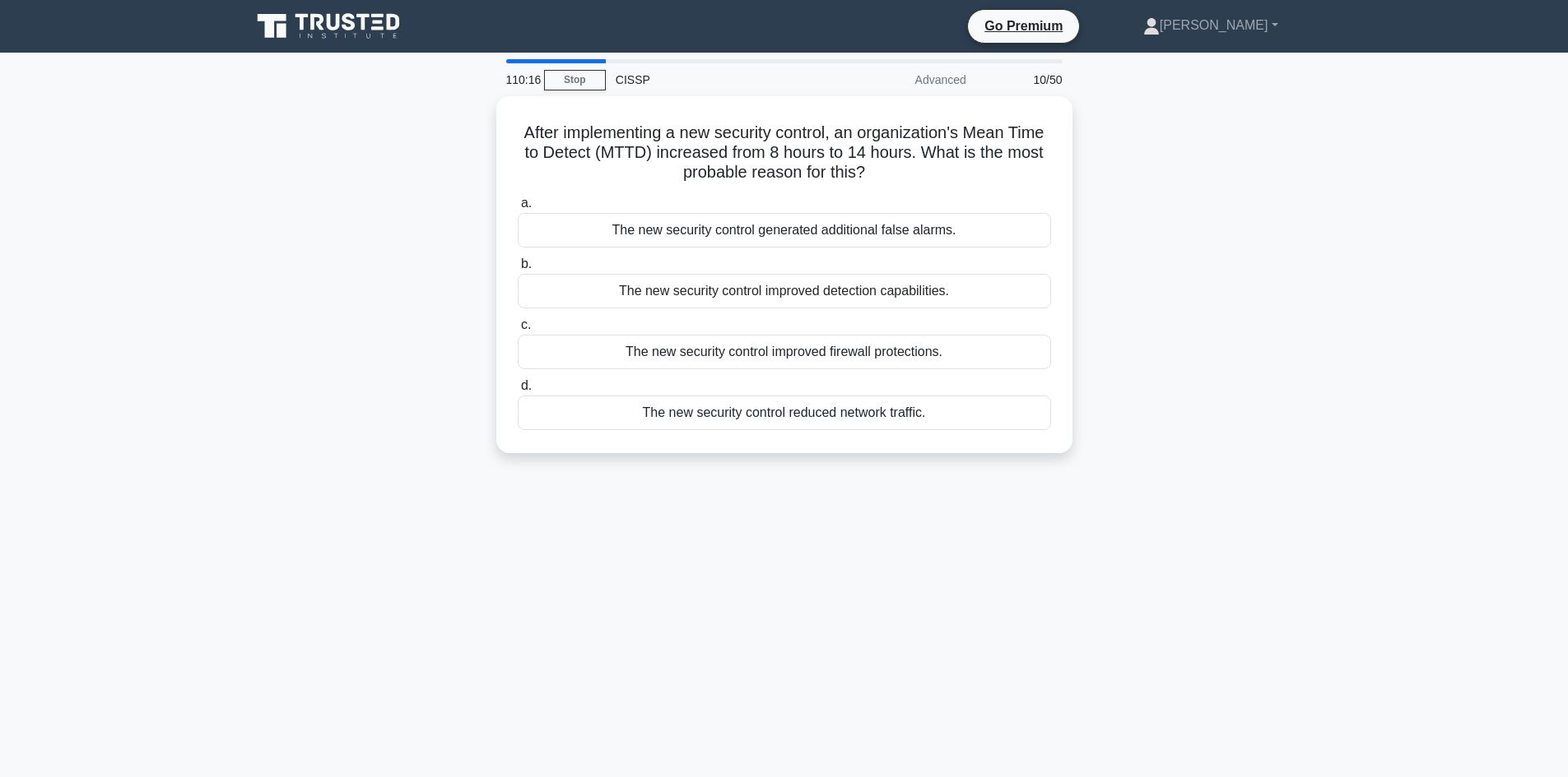
click at [962, 647] on div "110:16 Stop CISSP Advanced 10/50 After implementing a new security control, an …" at bounding box center [784, 470] width 1087 height 823
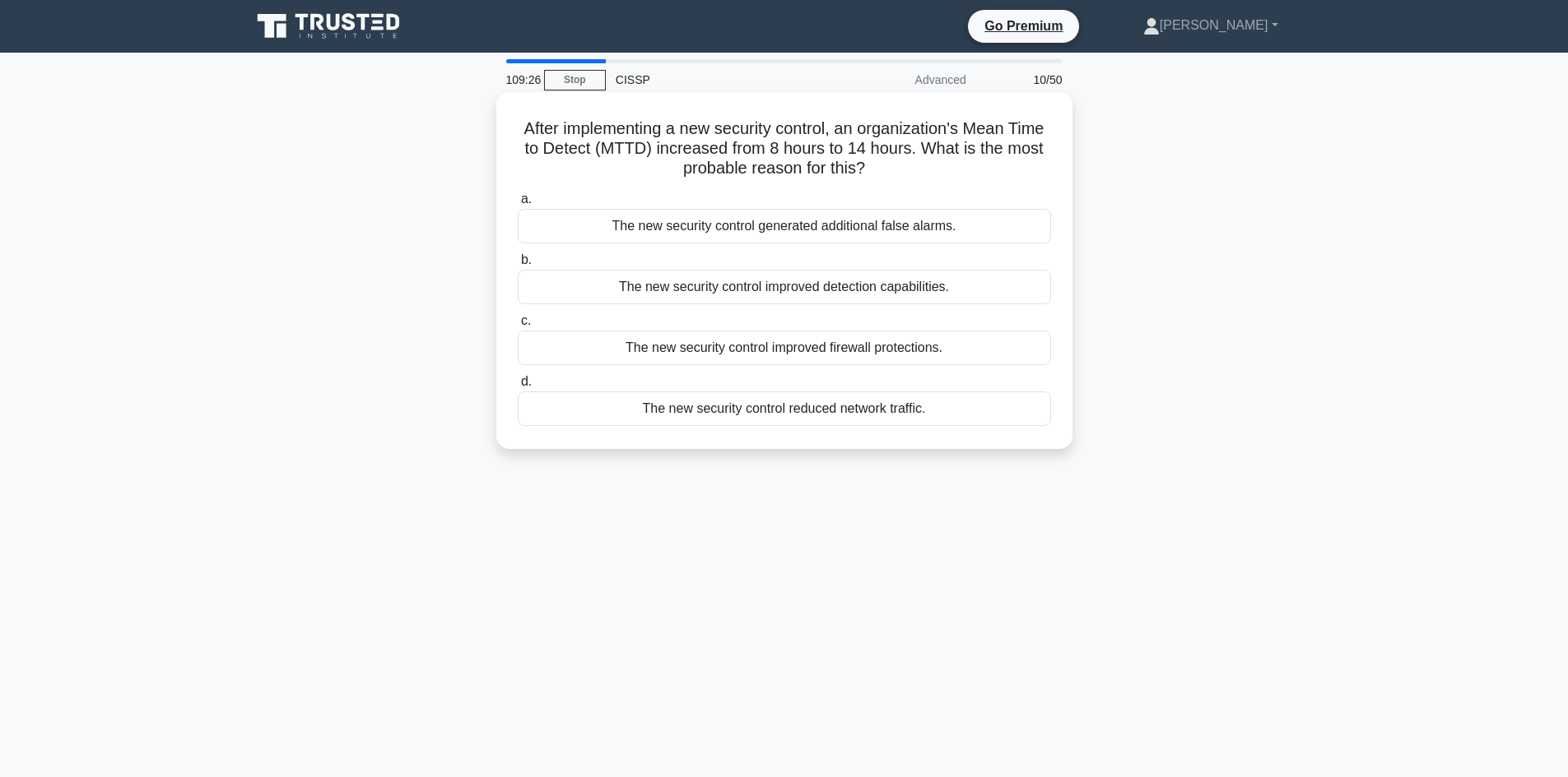
click at [823, 223] on div "The new security control generated additional false alarms." at bounding box center [784, 226] width 534 height 35
click at [518, 205] on input "a. The new security control generated additional false alarms." at bounding box center [518, 199] width 0 height 10
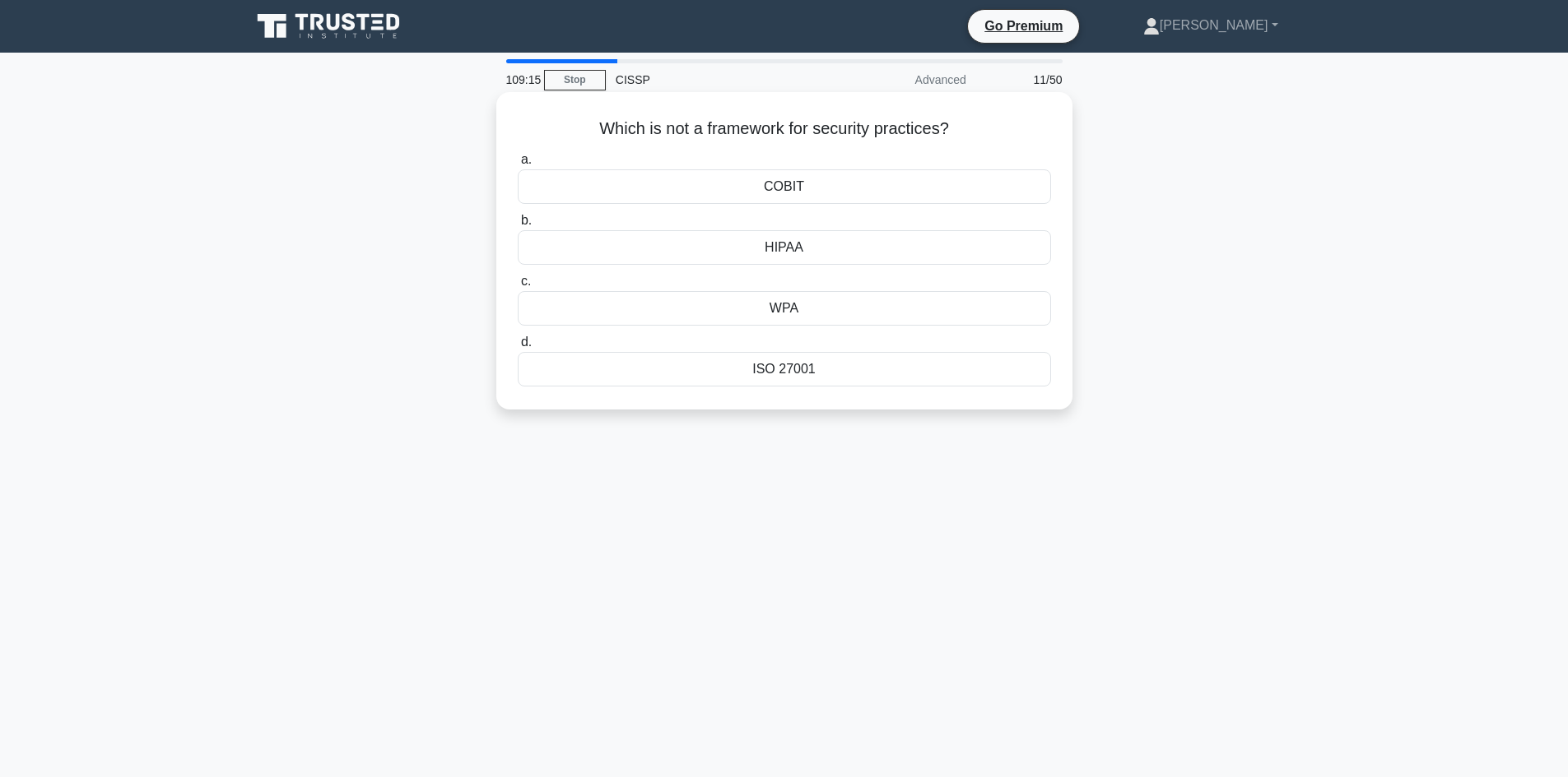
click at [824, 310] on div "WPA" at bounding box center [784, 308] width 534 height 35
click at [518, 287] on input "c. WPA" at bounding box center [518, 281] width 0 height 10
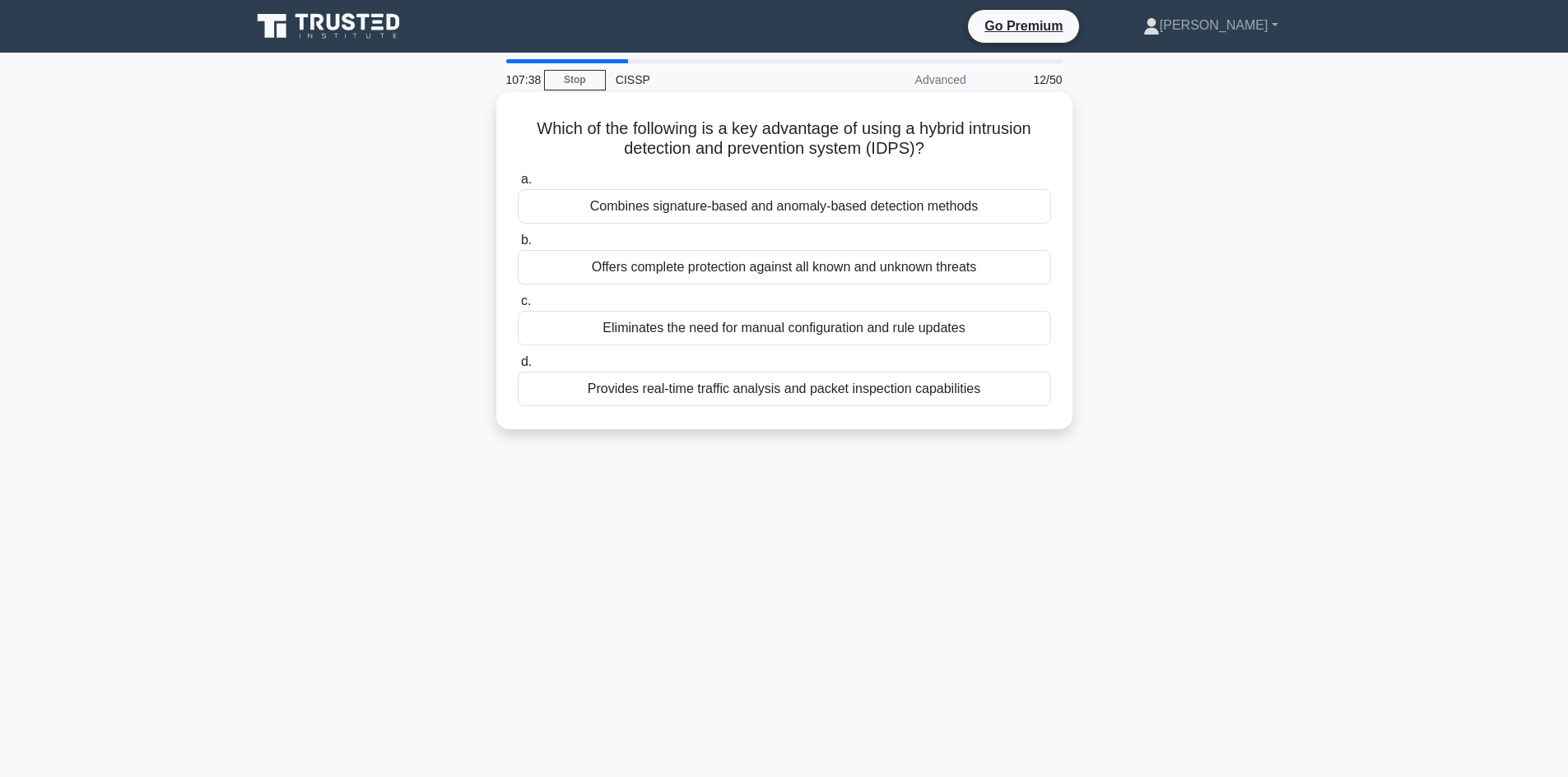
drag, startPoint x: 1107, startPoint y: 445, endPoint x: 872, endPoint y: 364, distance: 248.6
click at [899, 375] on div "Which of the following is a key advantage of using a hybrid intrusion detection…" at bounding box center [784, 275] width 1087 height 357
drag, startPoint x: 533, startPoint y: 172, endPoint x: 499, endPoint y: 120, distance: 62.1
click at [499, 120] on div "Which of the following is a key advantage of using a hybrid intrusion detection…" at bounding box center [784, 261] width 576 height 337
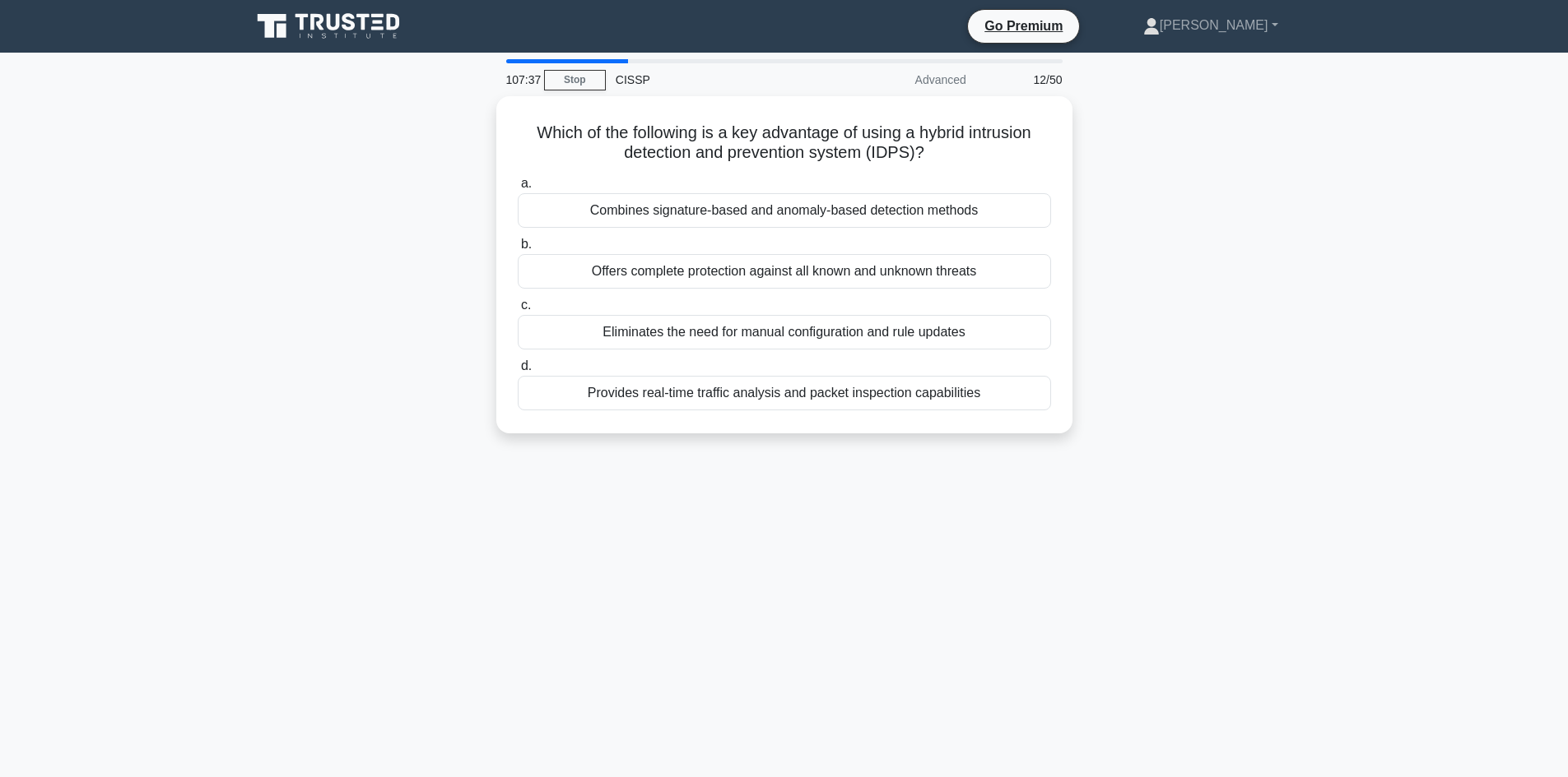
click at [1390, 383] on main "107:37 Stop CISSP Advanced 12/50 Which of the following is a key advantage of u…" at bounding box center [784, 470] width 1568 height 836
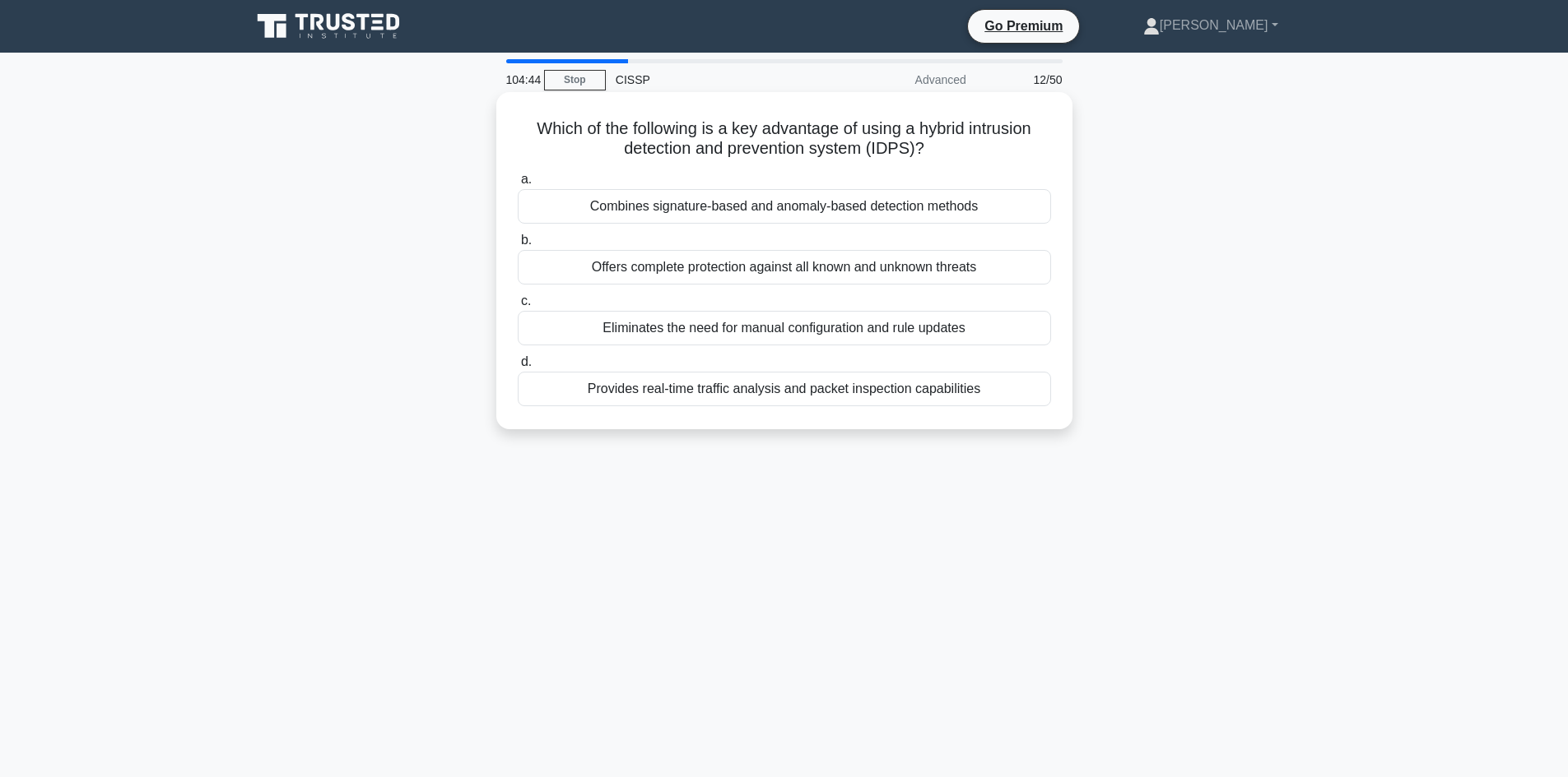
click at [638, 205] on div "Combines signature-based and anomaly-based detection methods" at bounding box center [784, 206] width 534 height 35
click at [518, 185] on input "a. Combines signature-based and anomaly-based detection methods" at bounding box center [518, 179] width 0 height 10
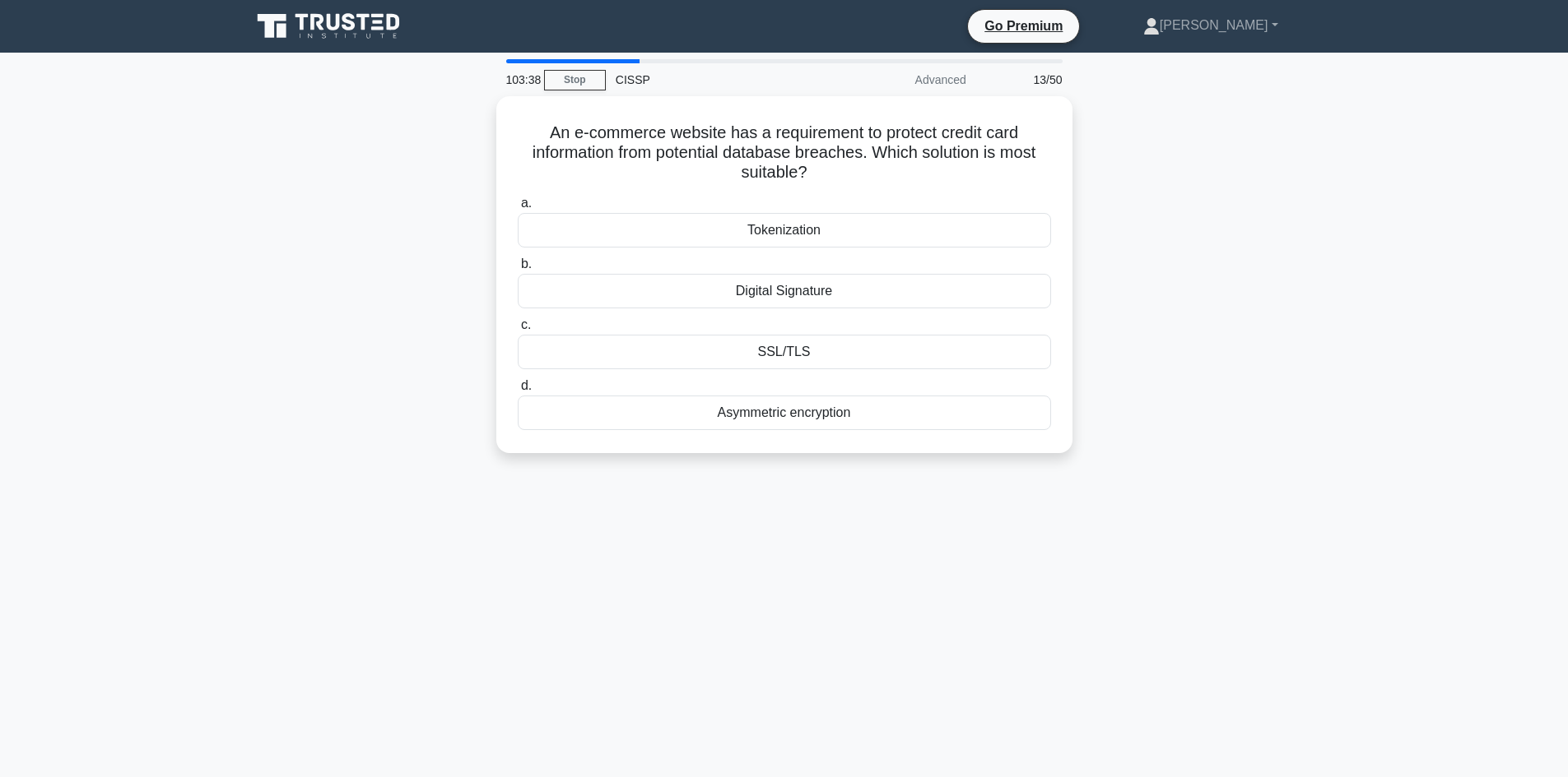
drag, startPoint x: 1162, startPoint y: 504, endPoint x: 472, endPoint y: 108, distance: 795.6
click at [472, 108] on div "103:38 Stop CISSP Advanced 13/50 An e-commerce website has a requirement to pro…" at bounding box center [784, 470] width 1087 height 823
copy div "An e-commerce website has a requirement to protect credit card information from…"
click at [1236, 557] on div "103:30 Stop CISSP Advanced 13/50 An e-commerce website has a requirement to pro…" at bounding box center [784, 470] width 1087 height 823
click at [769, 234] on div "Tokenization" at bounding box center [784, 226] width 534 height 35
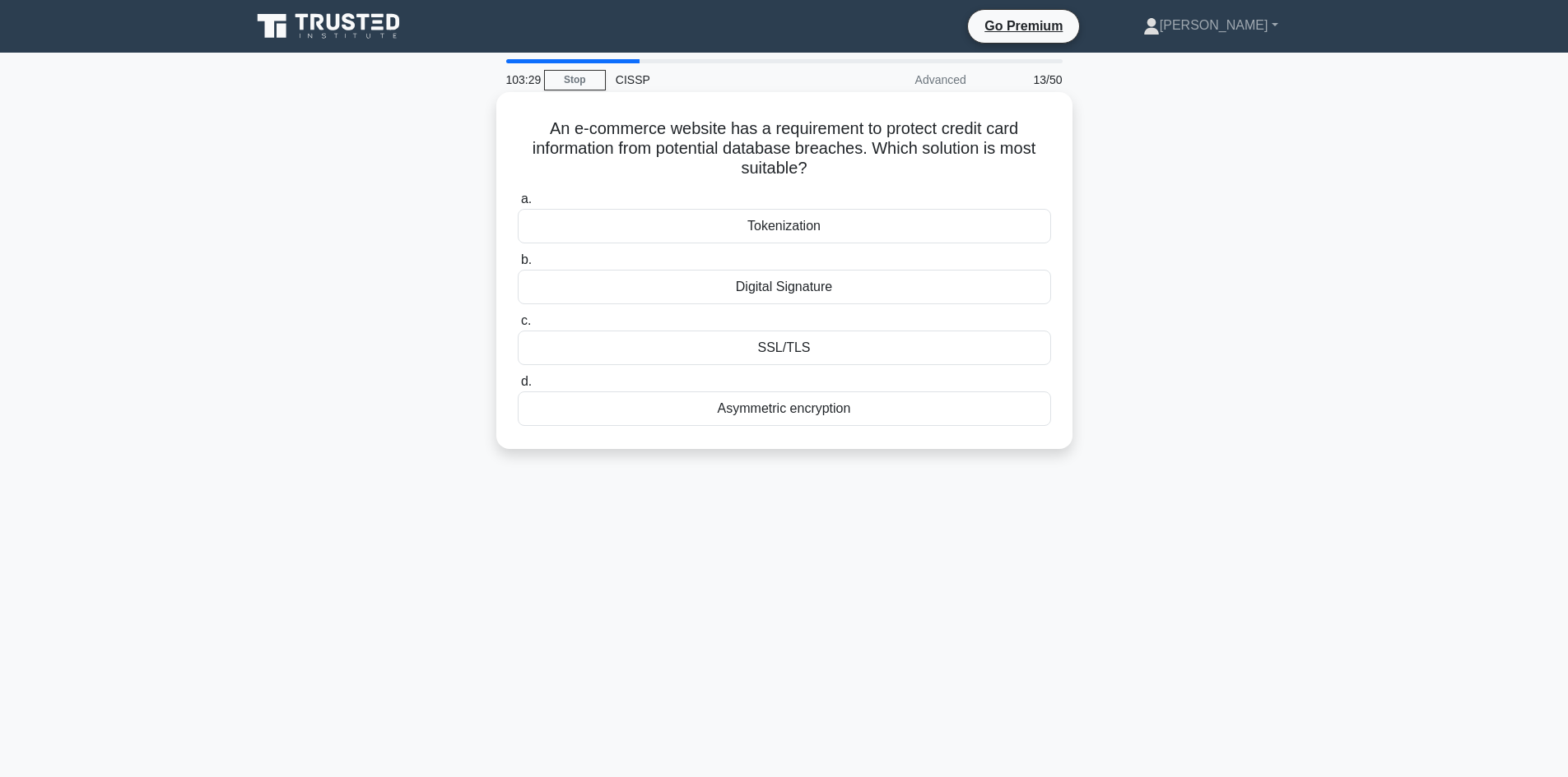
click at [518, 205] on input "a. Tokenization" at bounding box center [518, 199] width 0 height 10
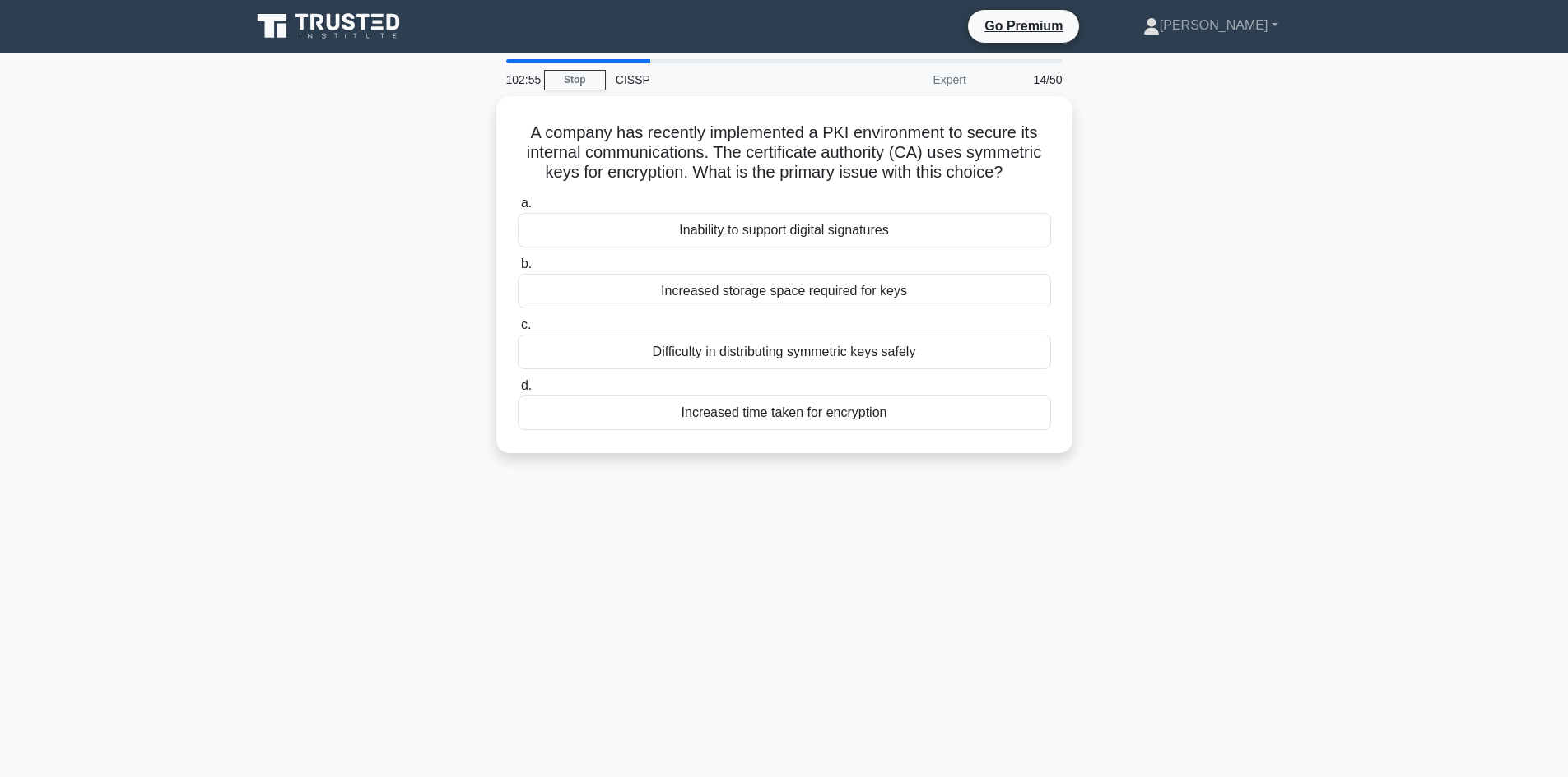
click at [1058, 588] on div "102:55 Stop CISSP Expert 14/50 A company has recently implemented a PKI environ…" at bounding box center [784, 470] width 1087 height 823
click at [862, 346] on div "Difficulty in distributing symmetric keys safely" at bounding box center [784, 347] width 534 height 35
click at [518, 327] on input "c. Difficulty in distributing symmetric keys safely" at bounding box center [518, 320] width 0 height 10
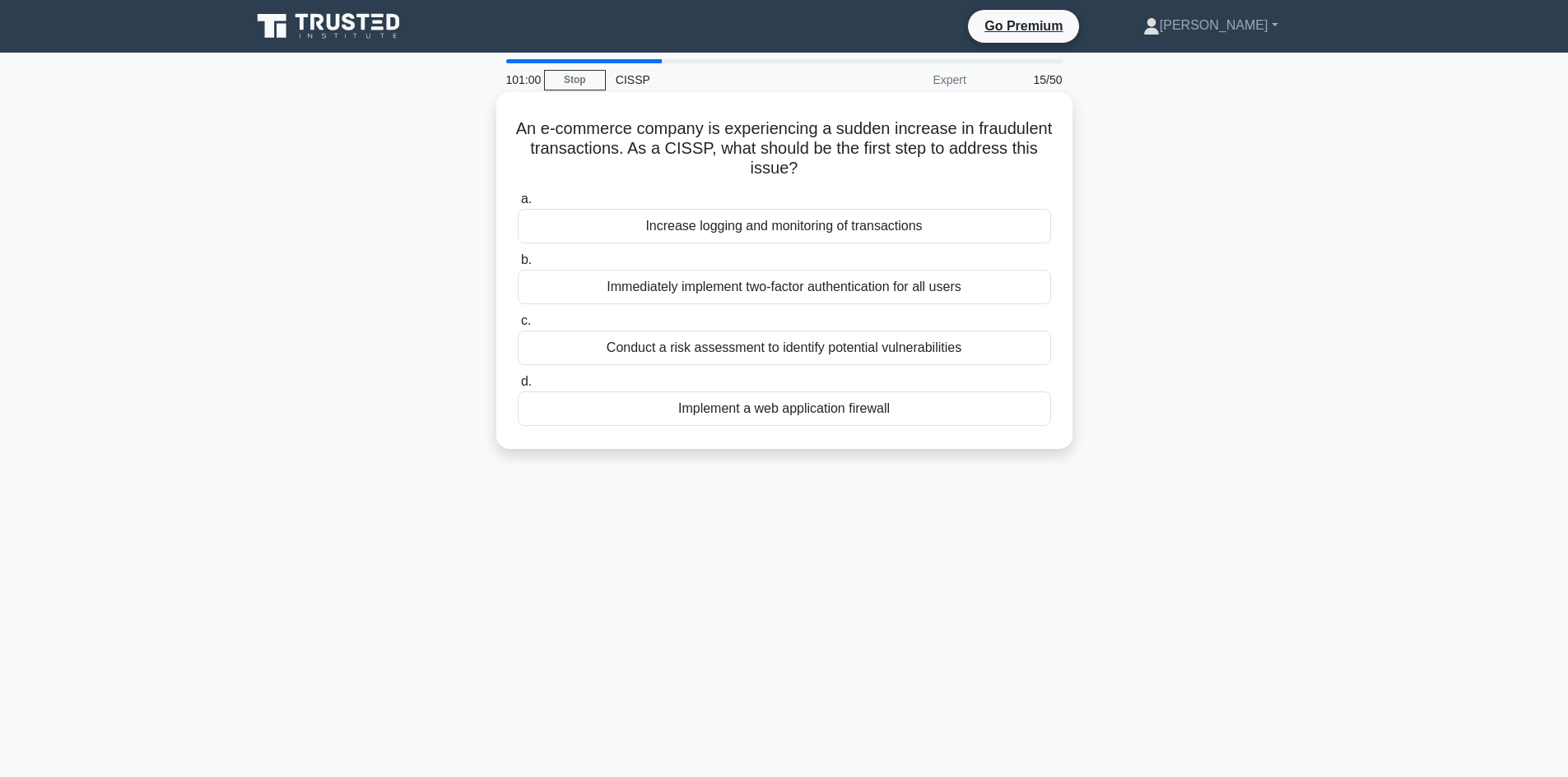
click at [838, 228] on div "Increase logging and monitoring of transactions" at bounding box center [784, 226] width 534 height 35
click at [518, 205] on input "a. Increase logging and monitoring of transactions" at bounding box center [518, 199] width 0 height 10
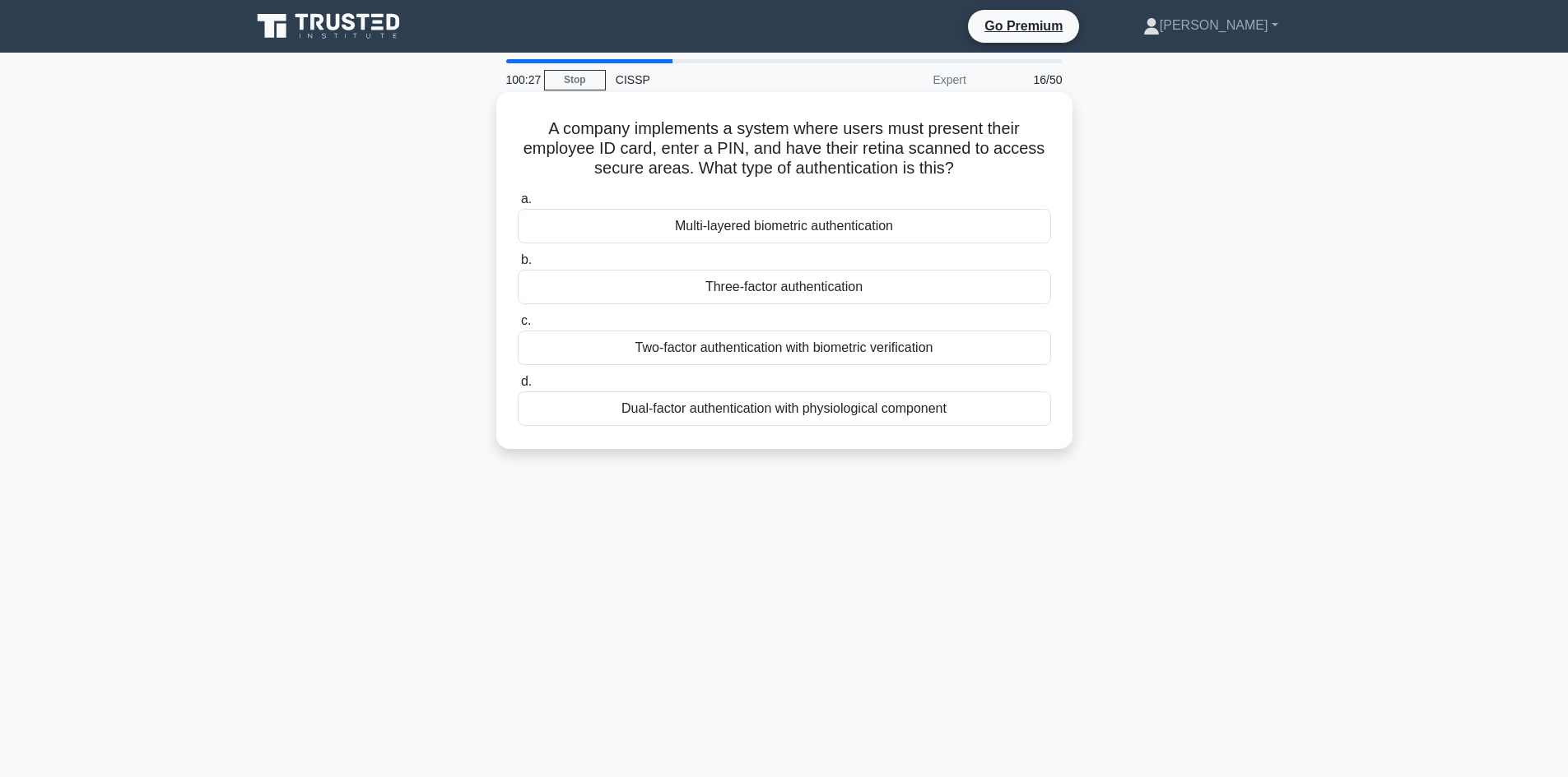
click at [757, 346] on div "Two-factor authentication with biometric verification" at bounding box center [784, 347] width 534 height 35
click at [518, 327] on input "c. Two-factor authentication with biometric verification" at bounding box center [518, 320] width 0 height 10
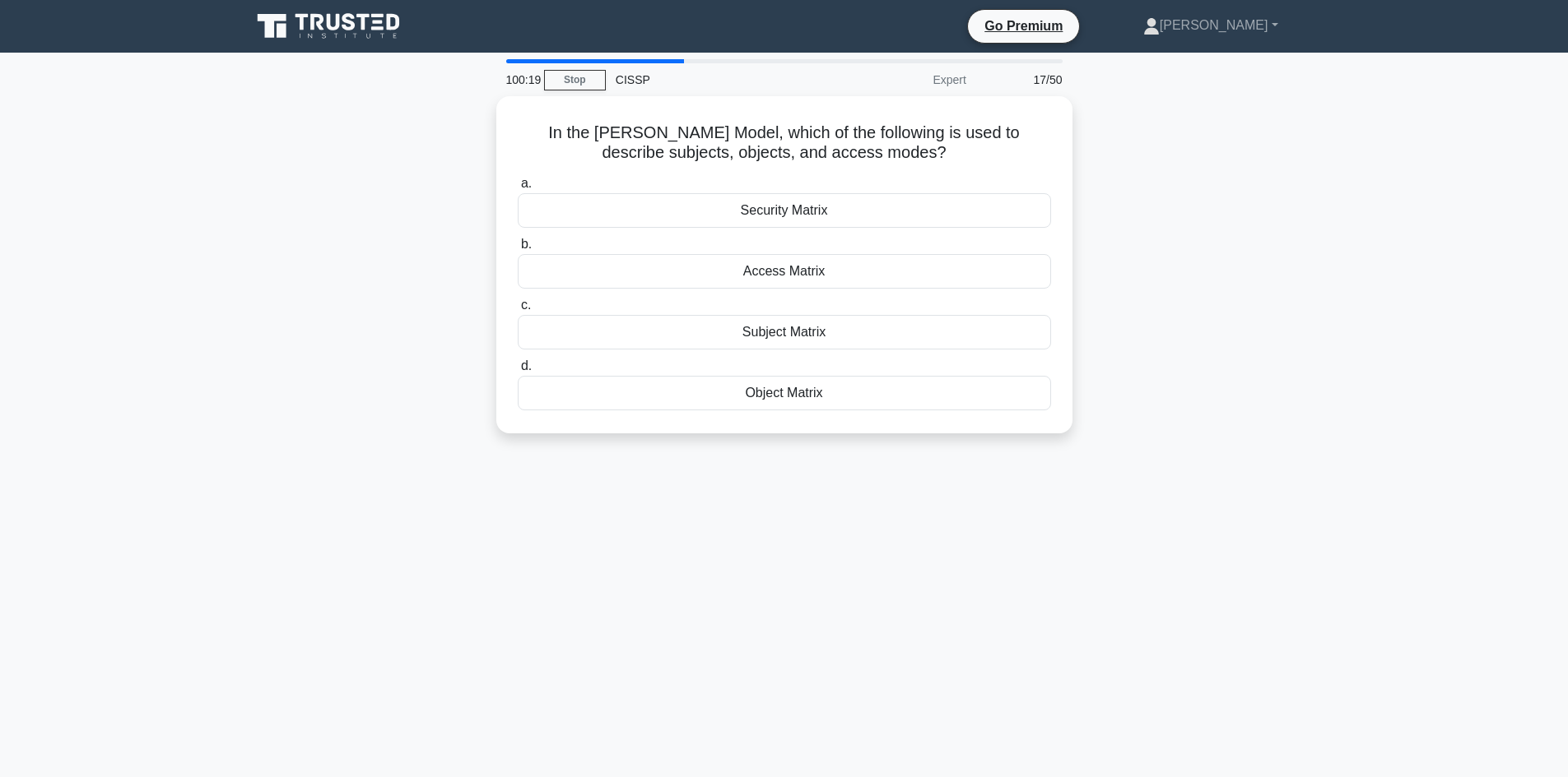
drag, startPoint x: 976, startPoint y: 143, endPoint x: 491, endPoint y: 114, distance: 485.9
click at [491, 114] on div "In the Harrison-Ruzzo-Ullman Model, which of the following is used to describe …" at bounding box center [784, 275] width 1087 height 357
copy h5 "In the Harrison-Ruzzo-Ullman Model, which of the following is used to describe …"
click at [1293, 438] on div "In the Harrison-Ruzzo-Ullman Model, which of the following is used to describe …" at bounding box center [784, 275] width 1087 height 357
click at [1290, 456] on div "100:09 Stop CISSP Expert 17/50 In the Harrison-Ruzzo-Ullman Model, which of the…" at bounding box center [784, 470] width 1087 height 823
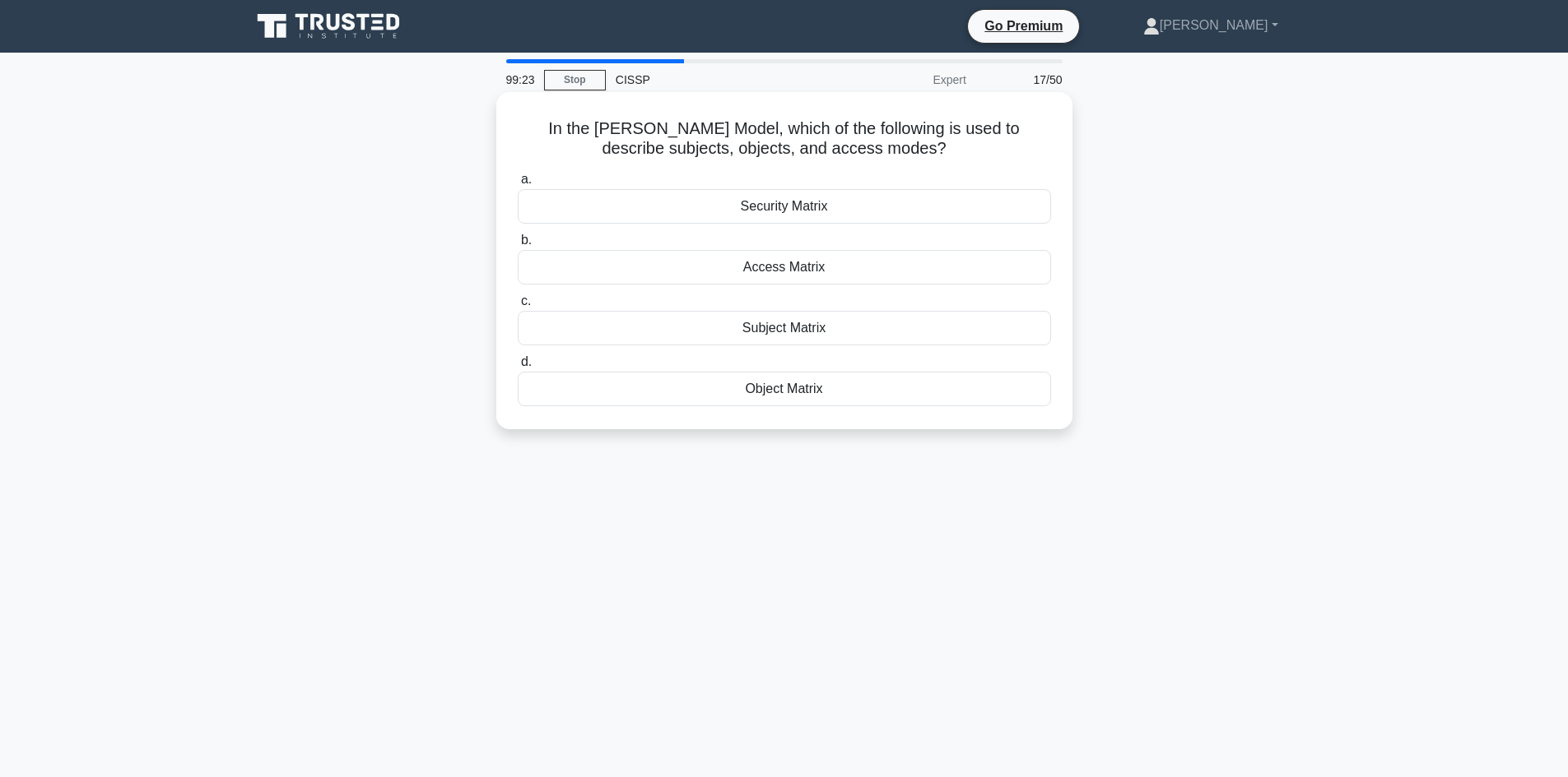
click at [847, 265] on div "Access Matrix" at bounding box center [784, 267] width 534 height 35
click at [518, 246] on input "b. Access Matrix" at bounding box center [518, 240] width 0 height 10
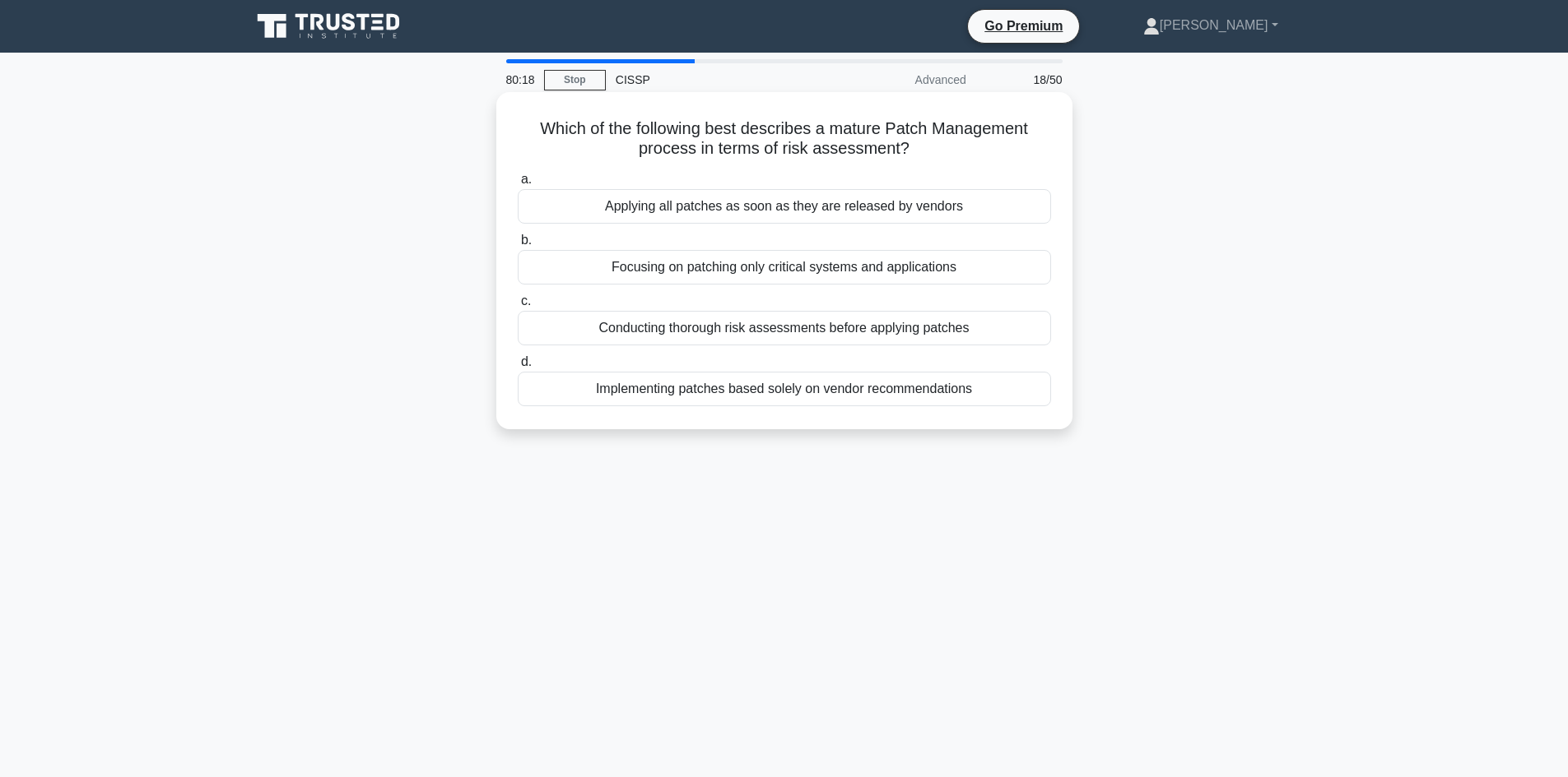
click at [927, 331] on div "Conducting thorough risk assessments before applying patches" at bounding box center [784, 328] width 534 height 35
click at [518, 306] on input "c. Conducting thorough risk assessments before applying patches" at bounding box center [518, 301] width 0 height 10
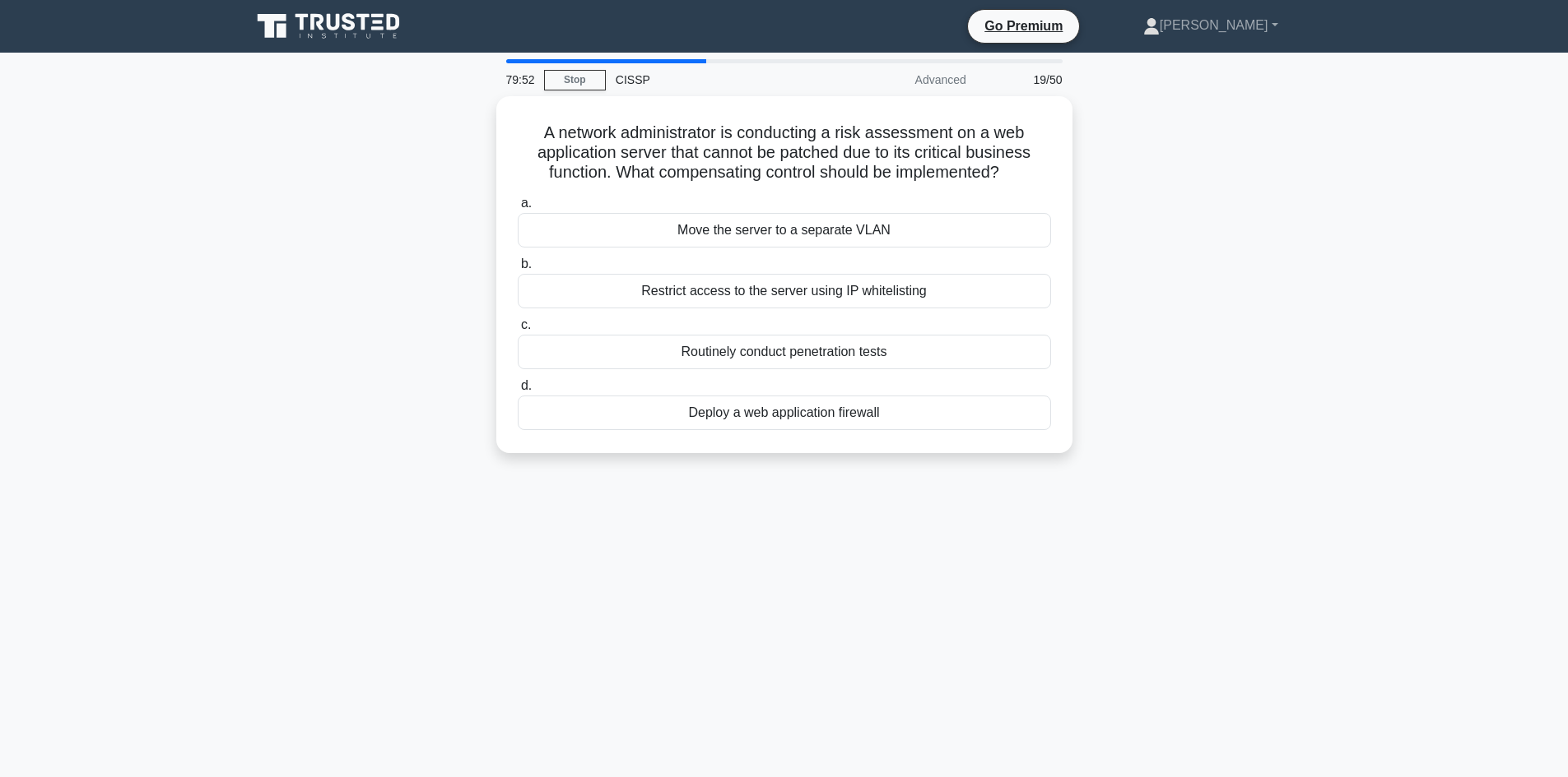
click at [1233, 473] on div "A network administrator is conducting a risk assessment on a web application se…" at bounding box center [784, 284] width 1087 height 376
drag, startPoint x: 1233, startPoint y: 473, endPoint x: 1219, endPoint y: 460, distance: 19.1
click at [1226, 464] on div "A network administrator is conducting a risk assessment on a web application se…" at bounding box center [784, 284] width 1087 height 376
click at [1007, 538] on div "79:49 Stop CISSP Advanced 19/50 A network administrator is conducting a risk as…" at bounding box center [784, 470] width 1087 height 823
drag, startPoint x: 533, startPoint y: 125, endPoint x: 1003, endPoint y: 414, distance: 551.7
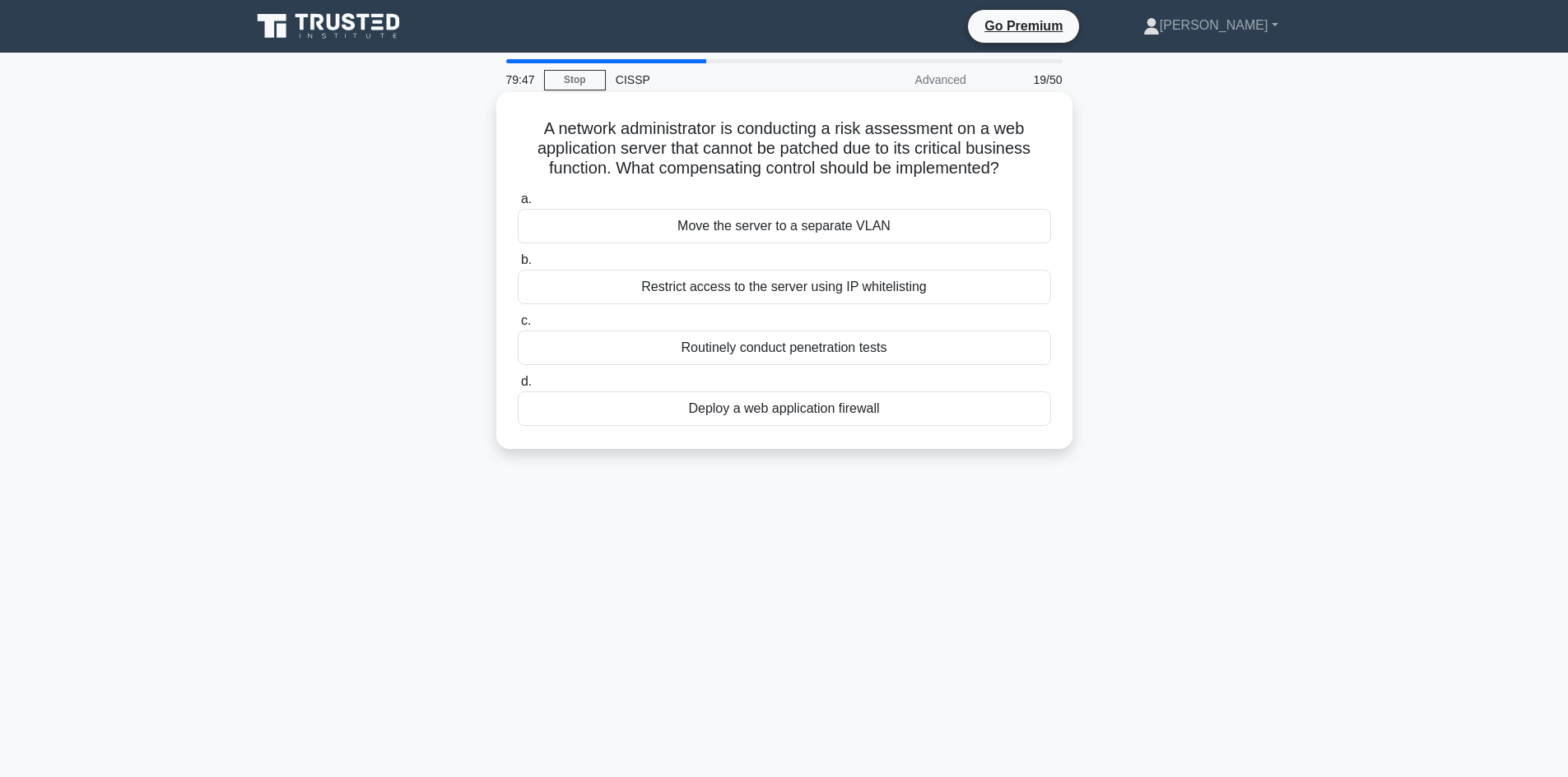
click at [1003, 414] on div "A network administrator is conducting a risk assessment on a web application se…" at bounding box center [784, 271] width 563 height 344
copy div "A network administrator is conducting a risk assessment on a web application se…"
click at [1160, 608] on div "79:42 Stop CISSP Advanced 19/50 A network administrator is conducting a risk as…" at bounding box center [784, 470] width 1087 height 823
click at [754, 415] on div "Deploy a web application firewall" at bounding box center [784, 408] width 534 height 35
click at [518, 388] on input "d. Deploy a web application firewall" at bounding box center [518, 381] width 0 height 10
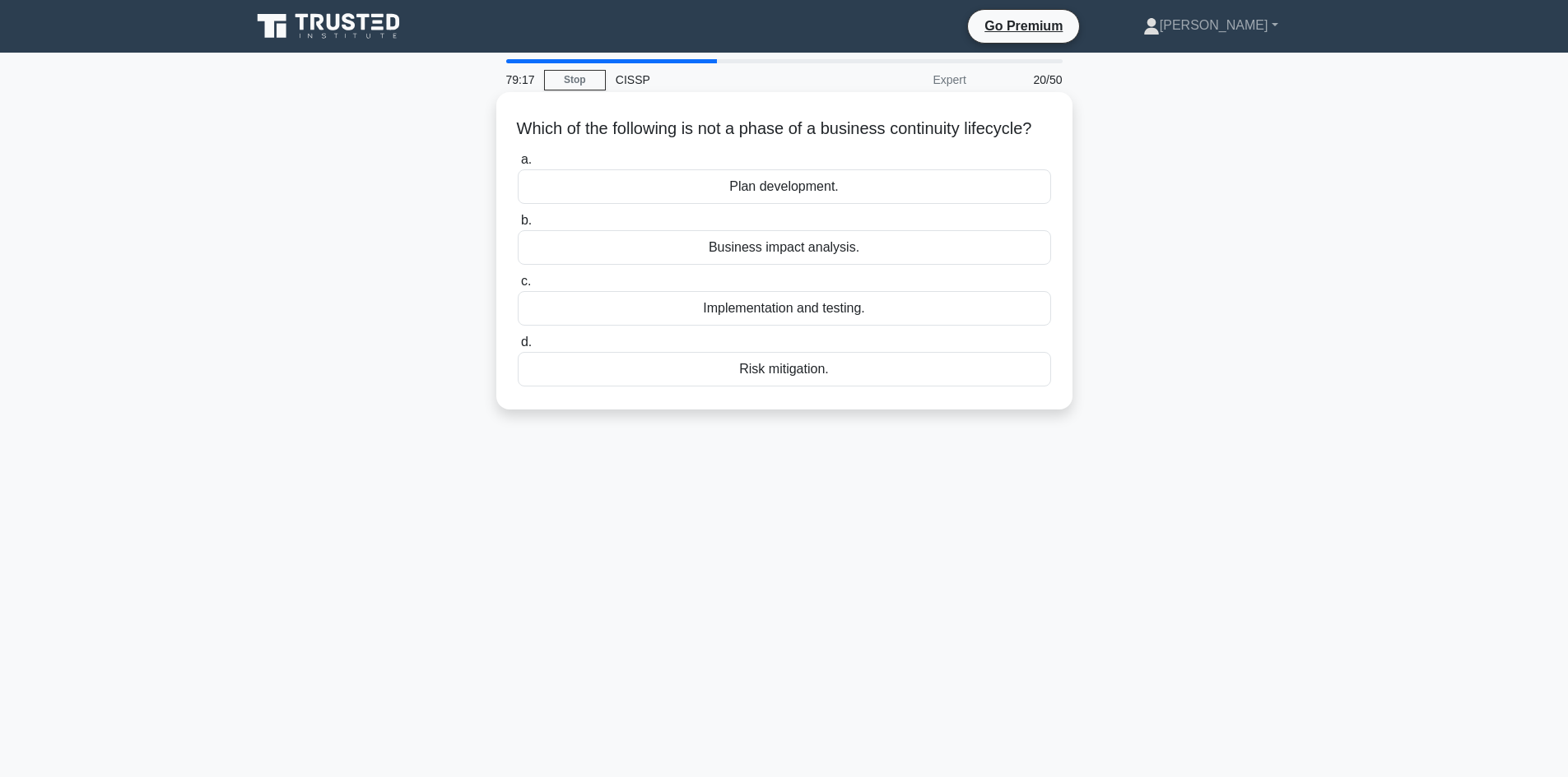
click at [801, 326] on div "Implementation and testing." at bounding box center [784, 308] width 534 height 35
click at [518, 287] on input "c. Implementation and testing." at bounding box center [518, 281] width 0 height 10
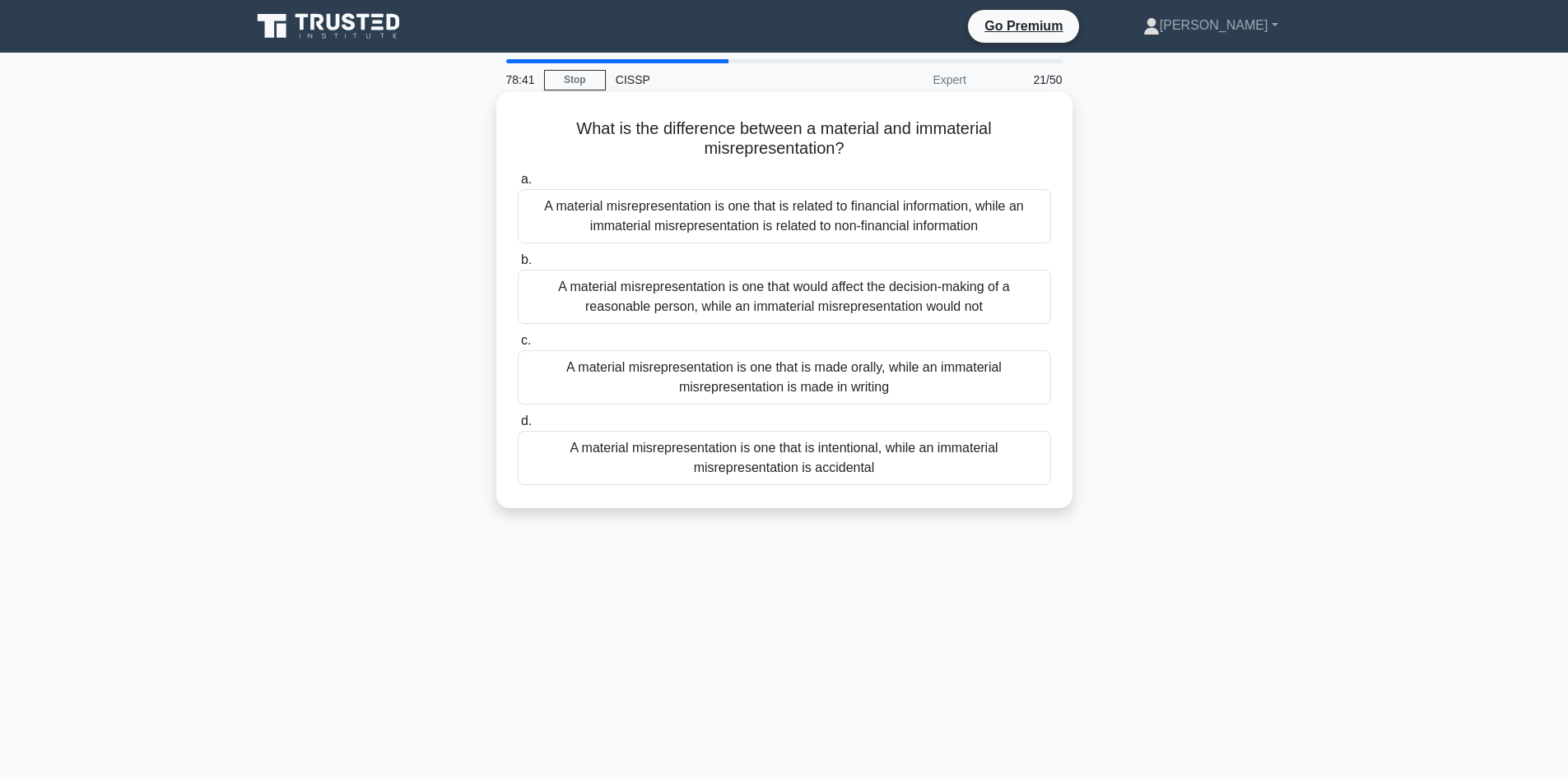
click at [811, 219] on div "A material misrepresentation is one that is related to financial information, w…" at bounding box center [784, 217] width 534 height 54
click at [518, 185] on input "a. A material misrepresentation is one that is related to financial information…" at bounding box center [518, 179] width 0 height 10
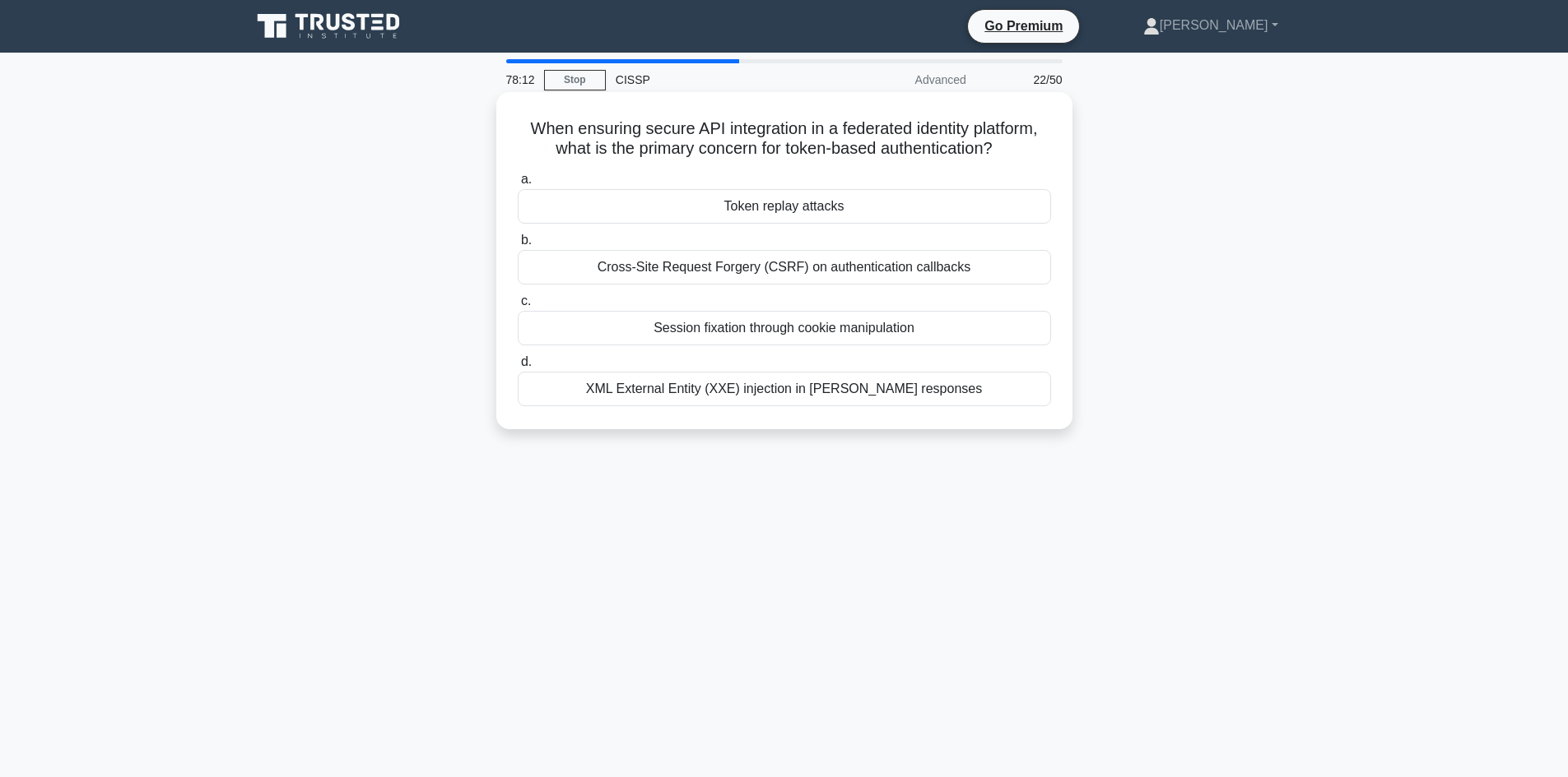
click at [920, 269] on div "Cross-Site Request Forgery (CSRF) on authentication callbacks" at bounding box center [784, 267] width 534 height 35
click at [518, 246] on input "b. Cross-Site Request Forgery (CSRF) on authentication callbacks" at bounding box center [518, 240] width 0 height 10
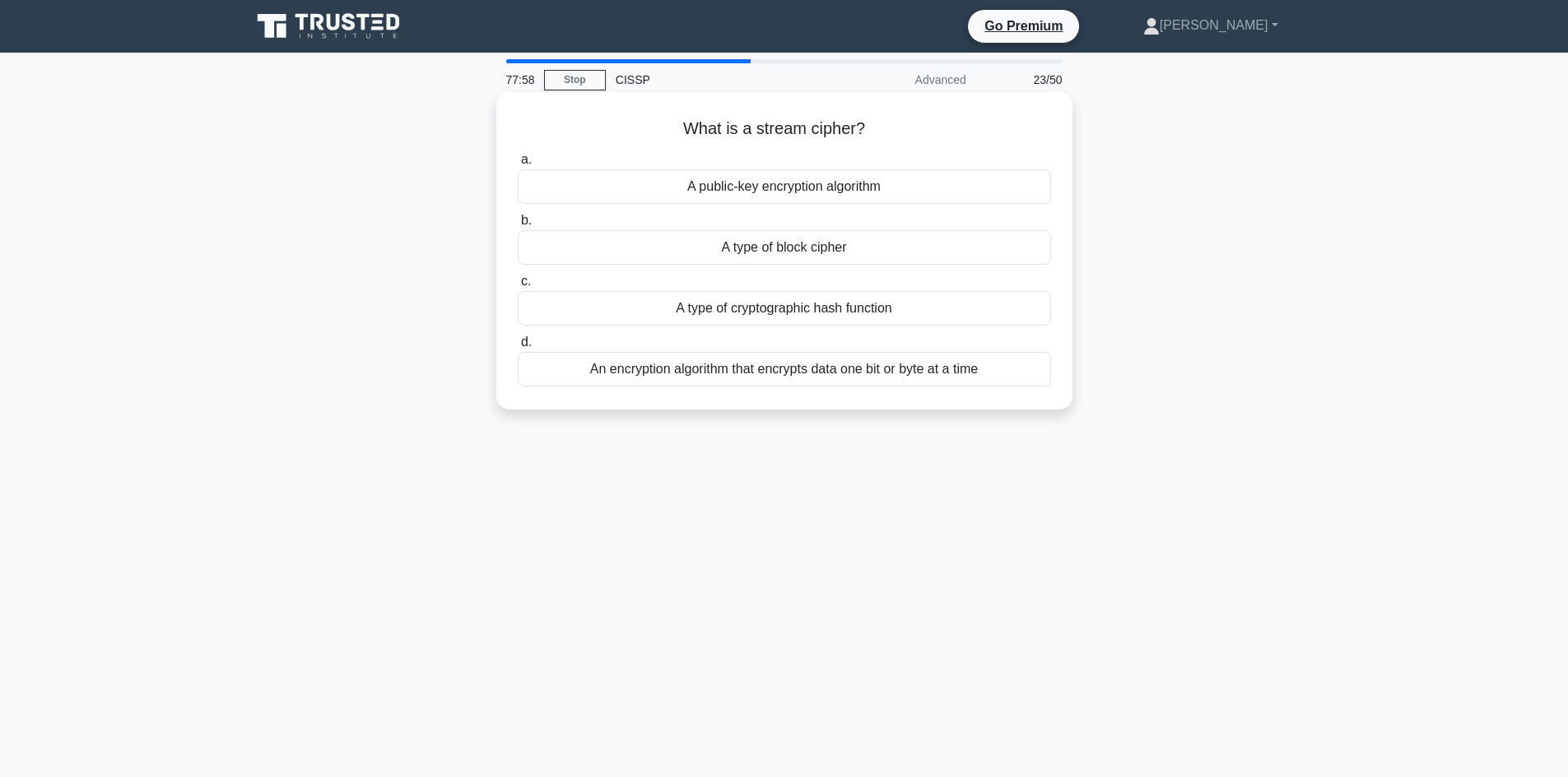
click at [871, 374] on div "An encryption algorithm that encrypts data one bit or byte at a time" at bounding box center [784, 369] width 534 height 35
click at [518, 348] on input "d. An encryption algorithm that encrypts data one bit or byte at a time" at bounding box center [518, 342] width 0 height 10
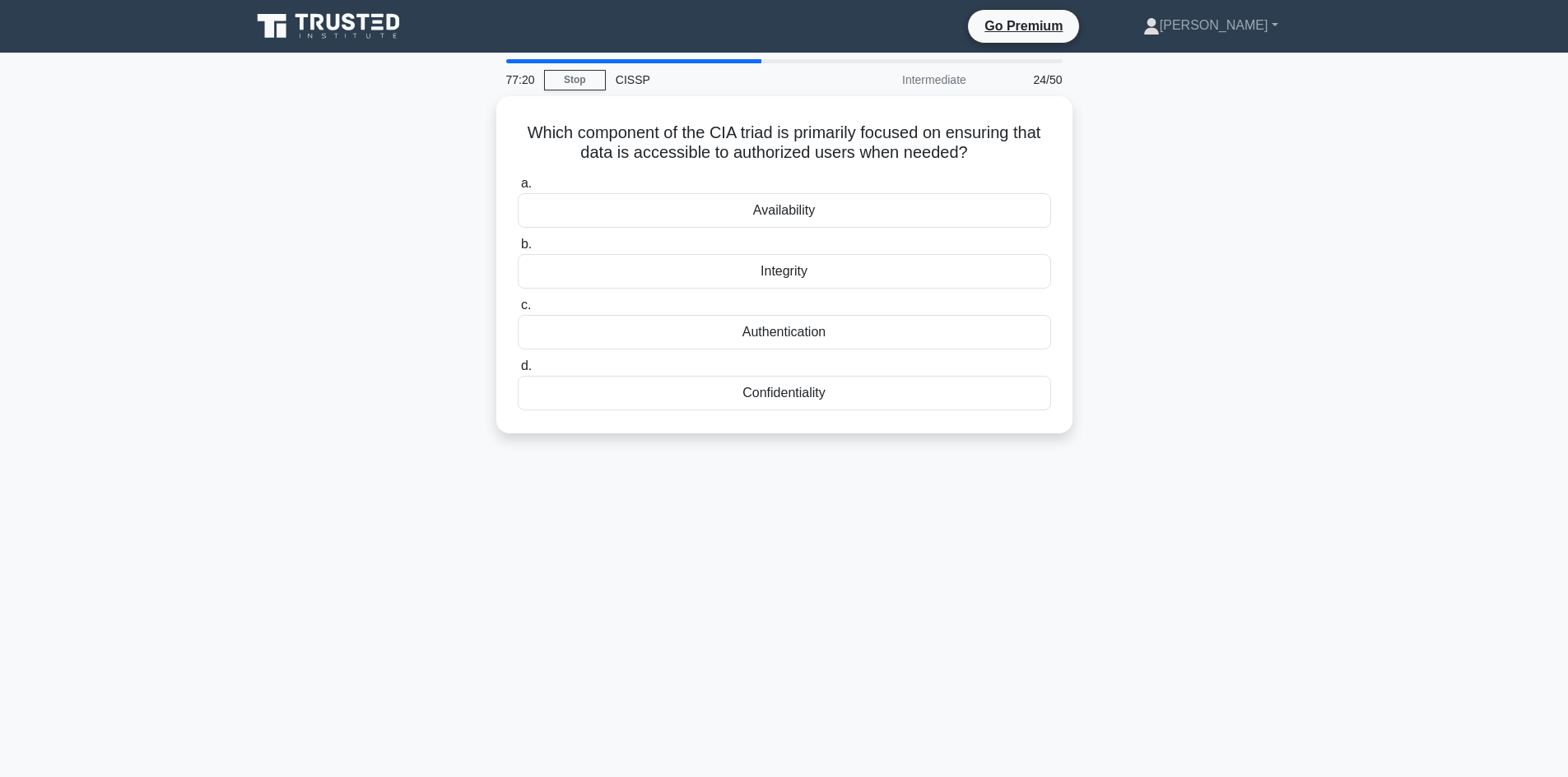
drag, startPoint x: 1190, startPoint y: 456, endPoint x: 479, endPoint y: 117, distance: 787.7
click at [479, 117] on div "77:20 Stop CISSP Intermediate 24/50 Which component of the CIA triad is primari…" at bounding box center [784, 470] width 1087 height 823
copy div "Which component of the CIA triad is primarily focused on ensuring that data is …"
click at [1171, 640] on div "77:14 Stop CISSP Intermediate 24/50 Which component of the CIA triad is primari…" at bounding box center [784, 470] width 1087 height 823
click at [1290, 431] on div "Which component of the CIA triad is primarily focused on ensuring that data is …" at bounding box center [784, 275] width 1087 height 357
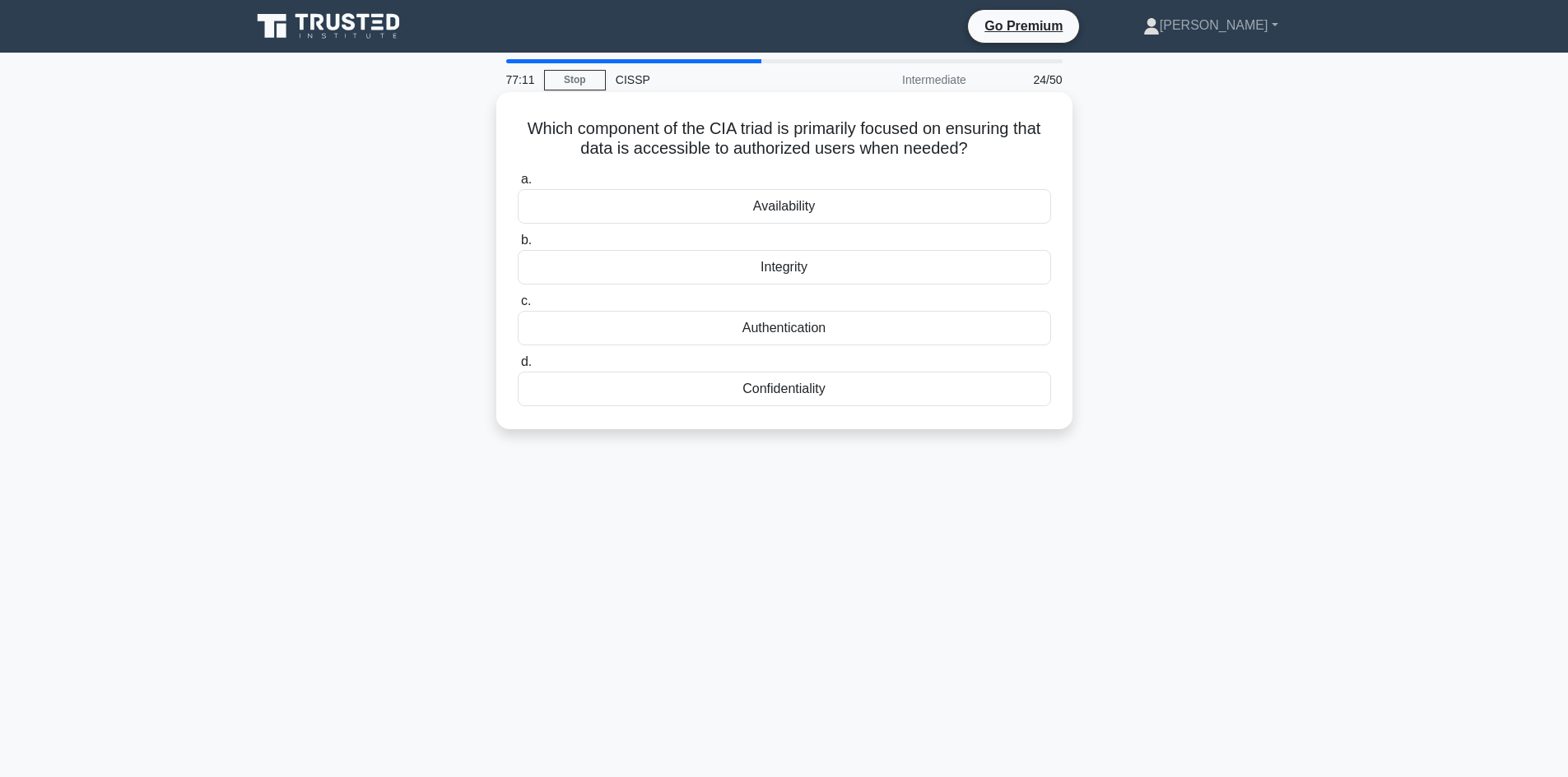
click at [809, 204] on div "Availability" at bounding box center [784, 206] width 534 height 35
click at [518, 185] on input "a. Availability" at bounding box center [518, 179] width 0 height 10
